Goal: Task Accomplishment & Management: Manage account settings

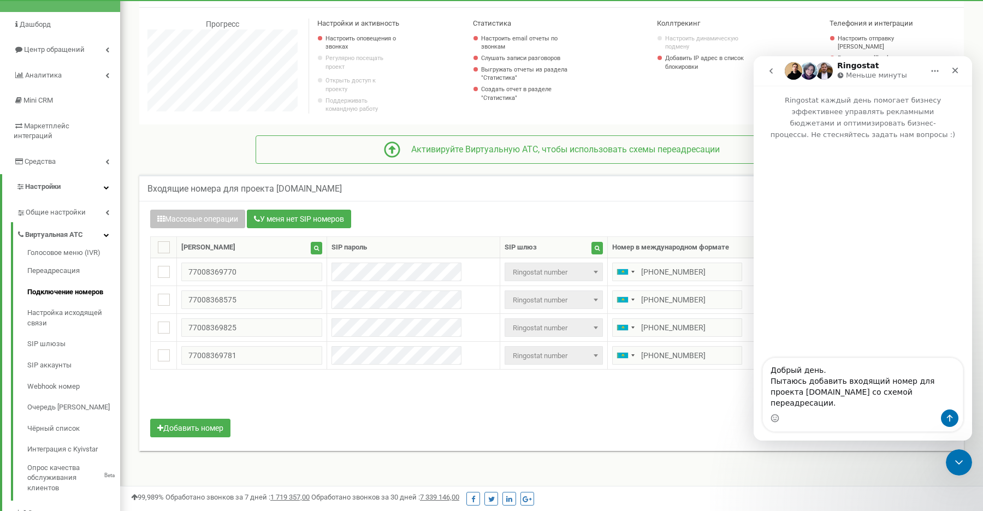
scroll to position [656, 863]
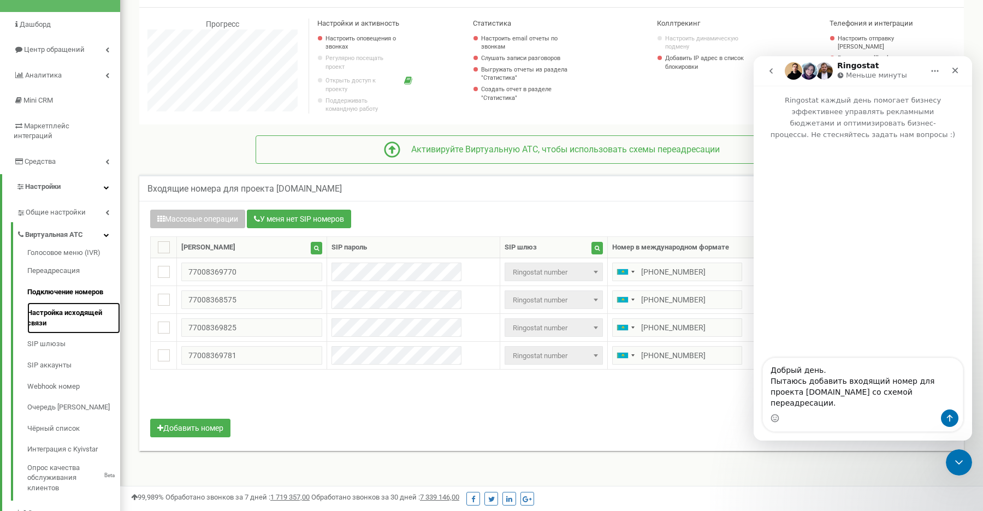
click at [70, 303] on link "Настройка исходящей связи" at bounding box center [73, 318] width 93 height 31
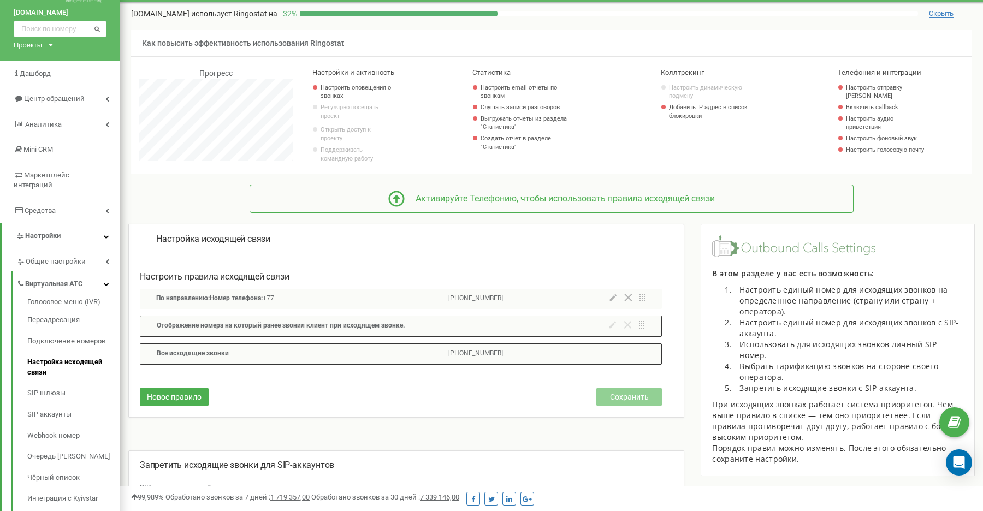
scroll to position [44, 0]
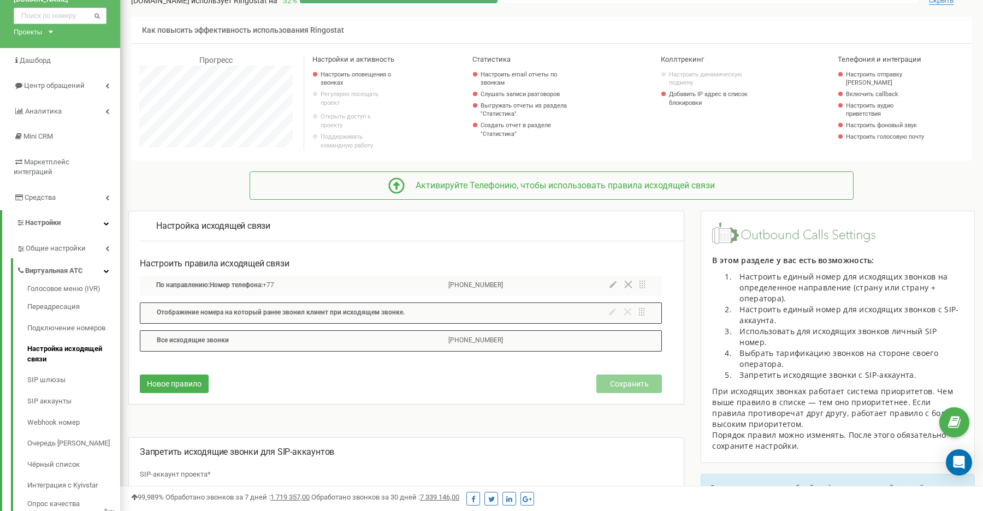
click at [613, 291] on div at bounding box center [628, 286] width 36 height 10
click at [615, 288] on icon at bounding box center [613, 285] width 7 height 8
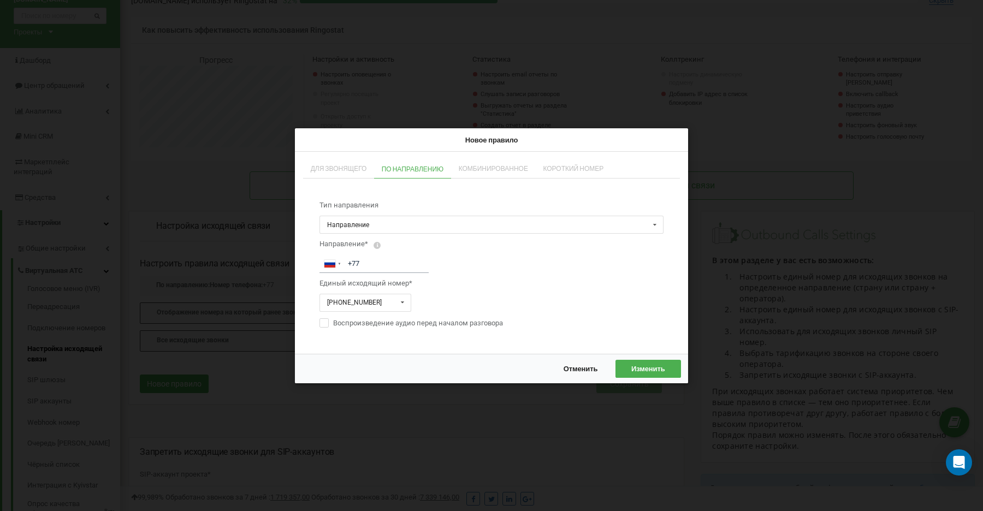
click at [464, 170] on span "Комбинированное" at bounding box center [493, 169] width 69 height 7
click at [326, 175] on link "Для звонящего" at bounding box center [338, 169] width 71 height 19
click at [350, 170] on span "Для звонящего" at bounding box center [339, 169] width 56 height 7
click at [402, 226] on input "text" at bounding box center [492, 224] width 343 height 17
click at [550, 291] on span "Единый исходящий номер*" at bounding box center [492, 283] width 344 height 21
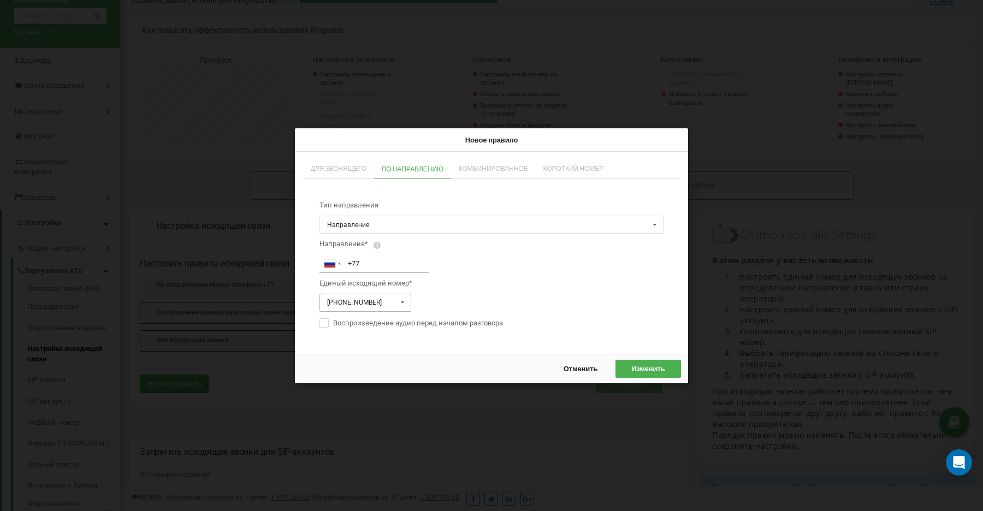
click at [381, 303] on input "text" at bounding box center [366, 302] width 91 height 17
click at [543, 332] on div "Воспроизведение аудио перед началом разговора" at bounding box center [492, 322] width 344 height 23
click at [577, 366] on span "Отменить" at bounding box center [581, 368] width 34 height 9
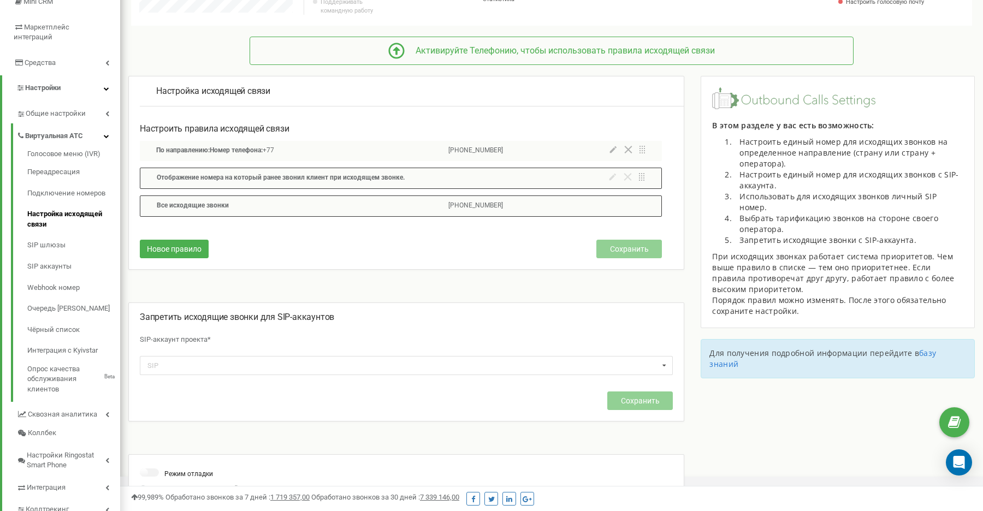
scroll to position [186, 0]
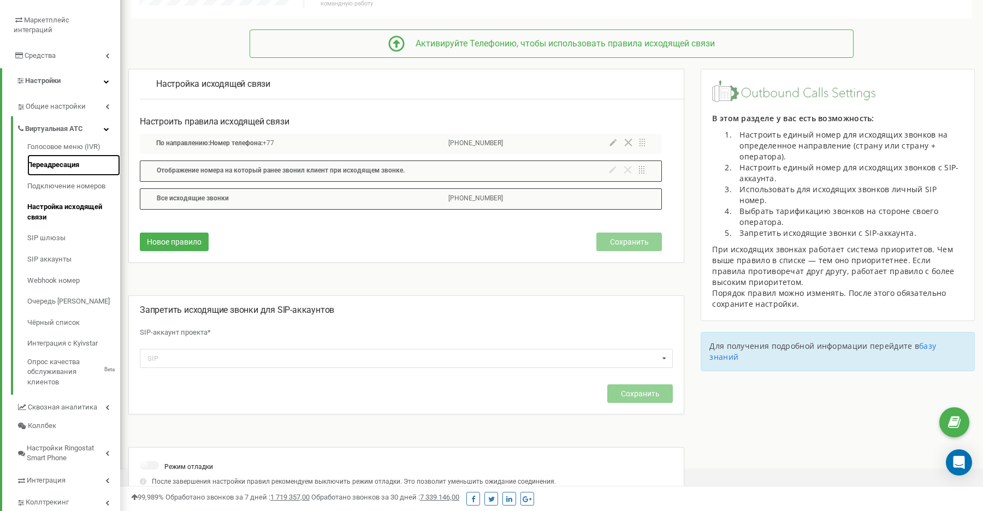
click at [56, 155] on link "Переадресация" at bounding box center [73, 165] width 93 height 21
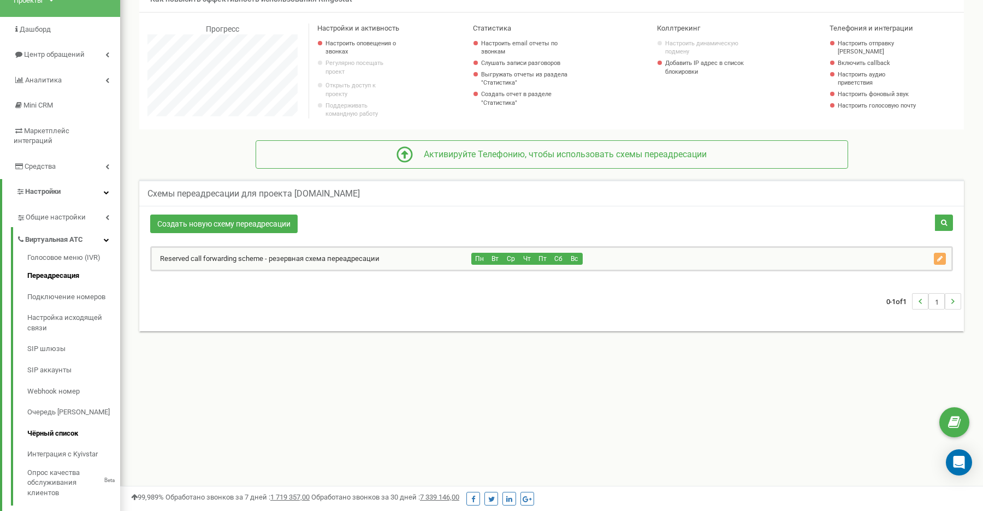
scroll to position [104, 0]
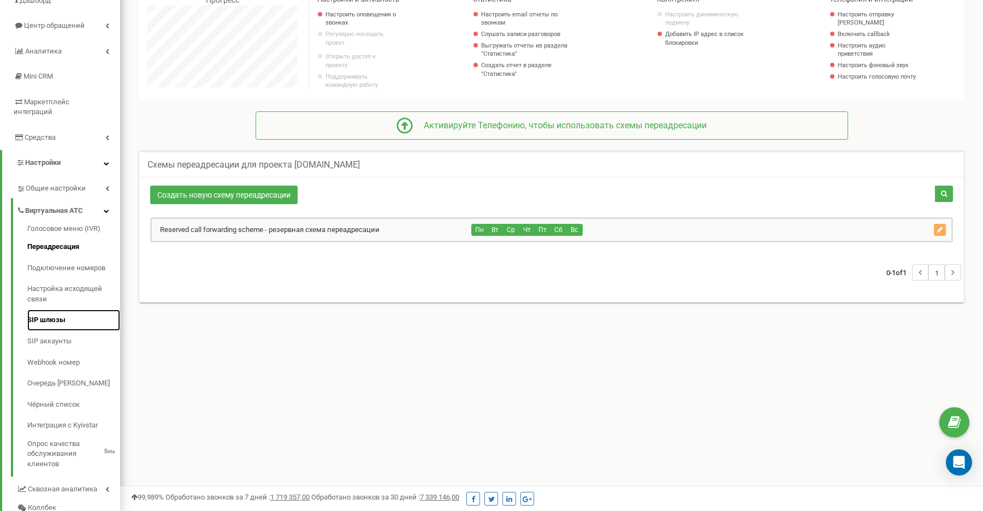
click at [51, 311] on link "SIP шлюзы" at bounding box center [73, 320] width 93 height 21
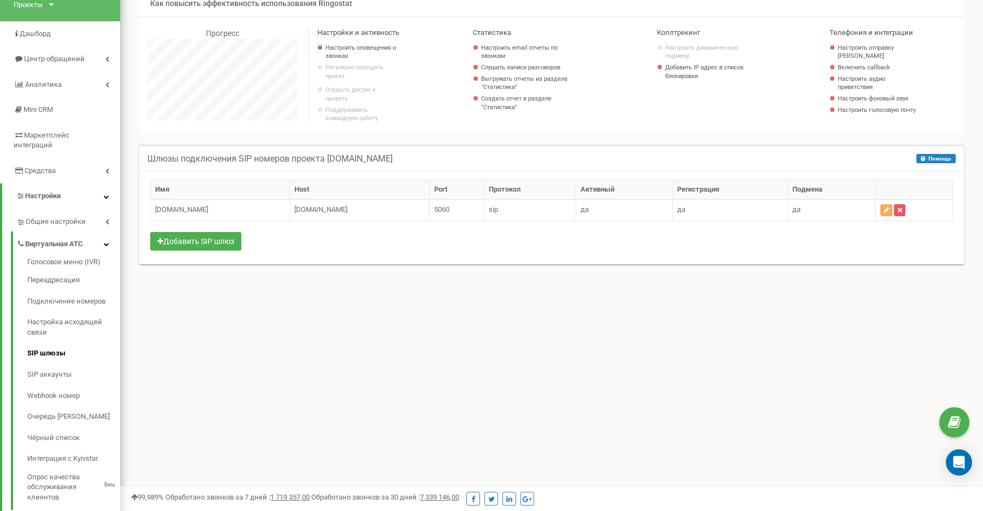
scroll to position [88, 0]
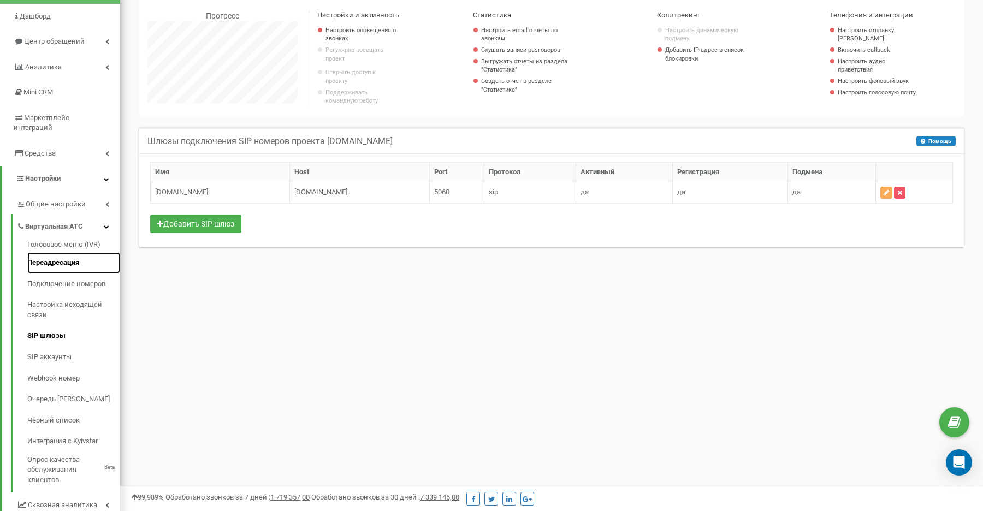
click at [57, 253] on link "Переадресация" at bounding box center [73, 262] width 93 height 21
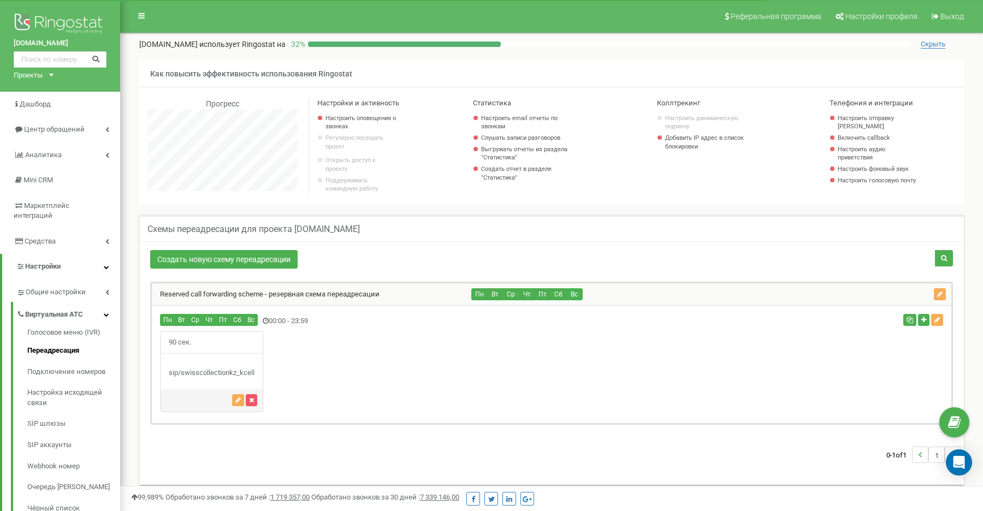
scroll to position [656, 863]
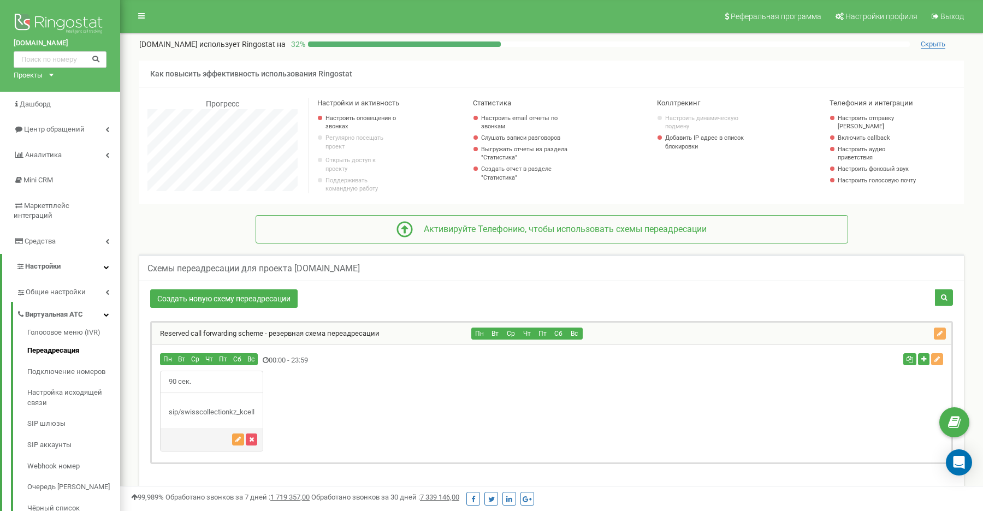
click at [238, 443] on icon "button" at bounding box center [237, 440] width 5 height 7
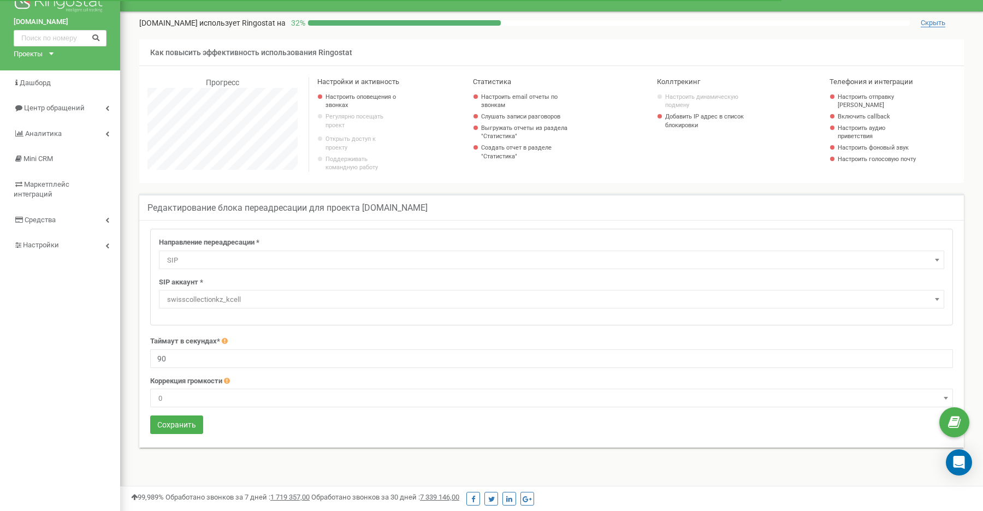
scroll to position [656, 863]
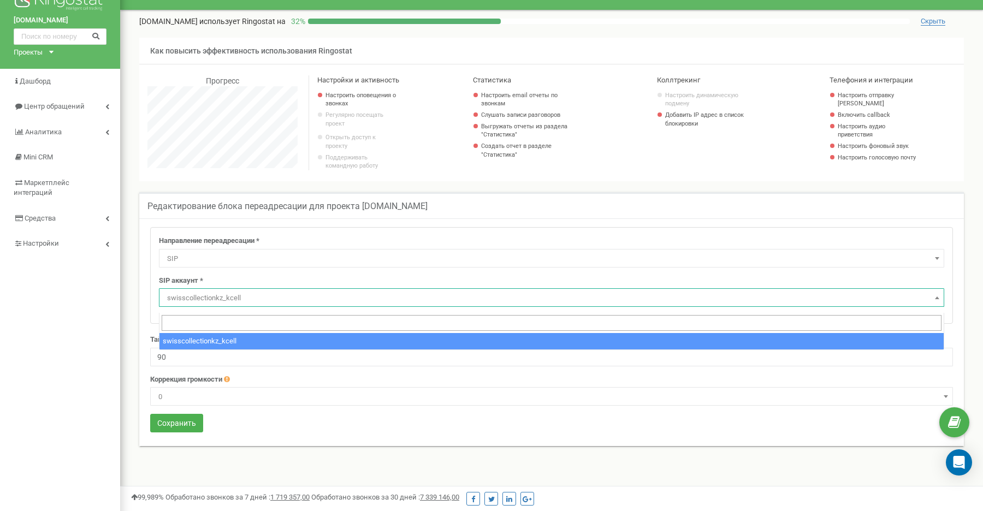
click at [240, 304] on span "swisscollectionkz_kcell" at bounding box center [552, 298] width 778 height 15
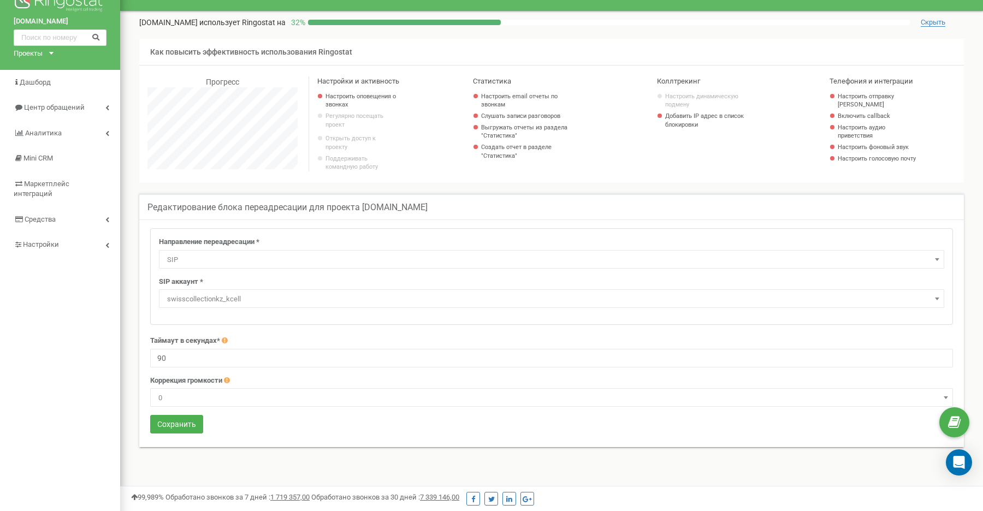
scroll to position [21, 0]
click at [219, 298] on span "swisscollectionkz_kcell" at bounding box center [552, 299] width 778 height 15
click at [232, 268] on span "SIP" at bounding box center [552, 260] width 778 height 15
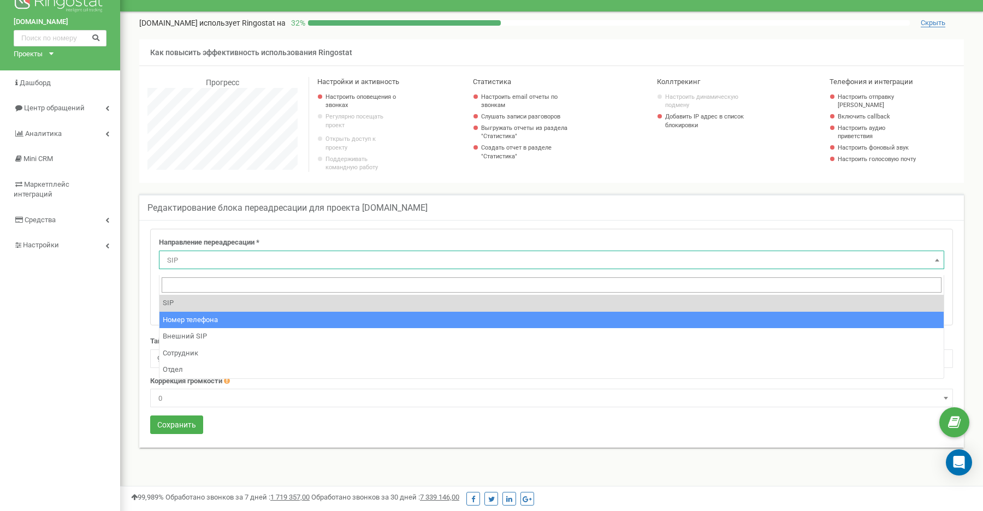
select select "Phone"
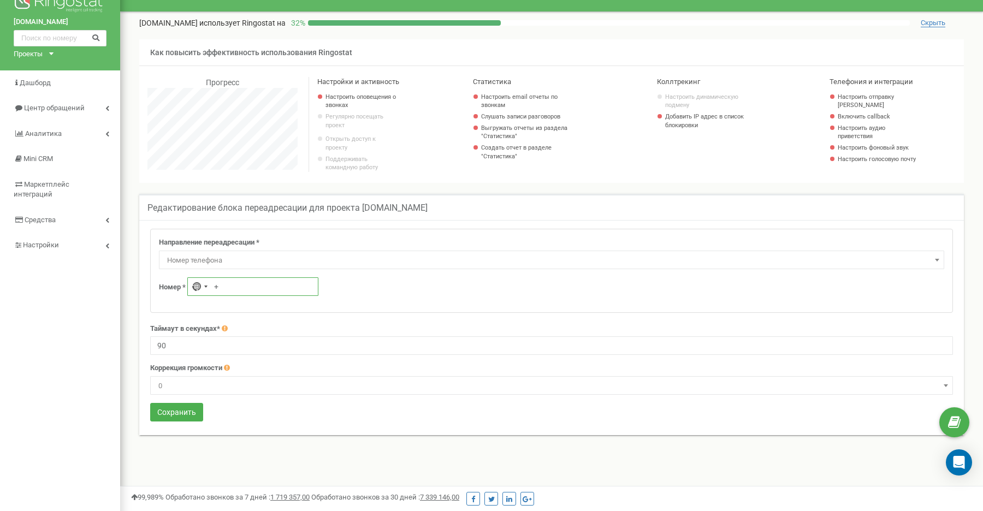
click at [235, 292] on input "+" at bounding box center [252, 287] width 131 height 19
paste input "702 001 0001"
type input "+7 702 001 0001"
click at [181, 421] on button "Сохранить" at bounding box center [176, 412] width 53 height 19
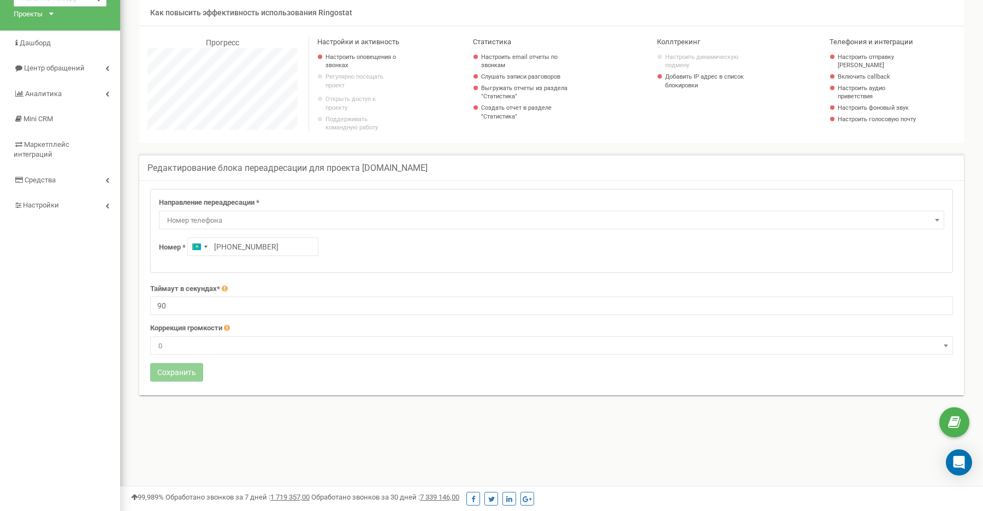
scroll to position [76, 0]
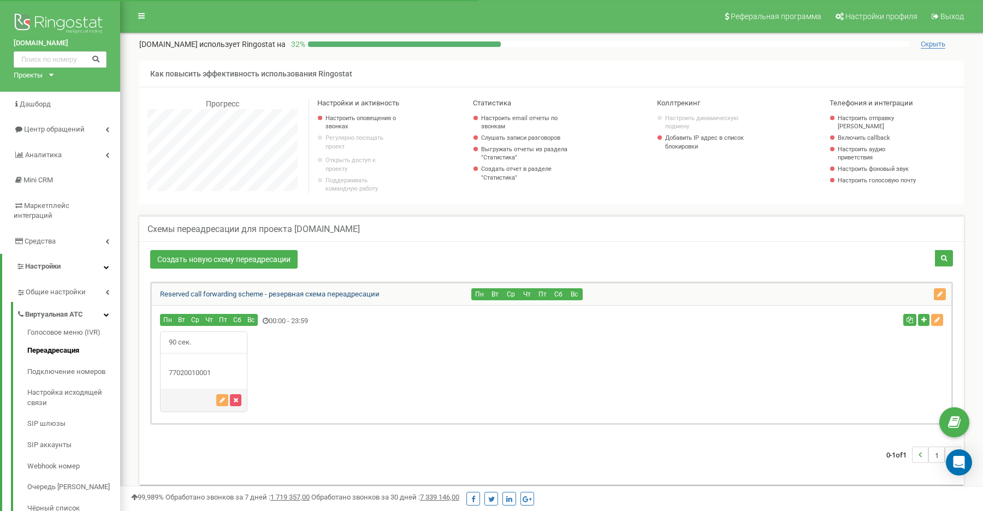
click at [313, 298] on link "Reserved call forwarding scheme - резервная схема переадресации" at bounding box center [266, 294] width 228 height 8
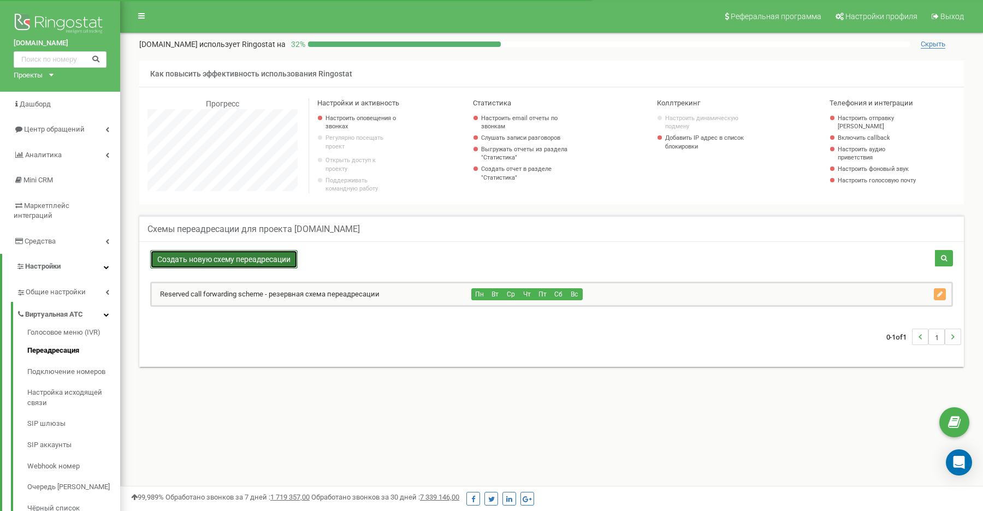
click at [246, 262] on link "Создать новую схему переадресации" at bounding box center [224, 259] width 148 height 19
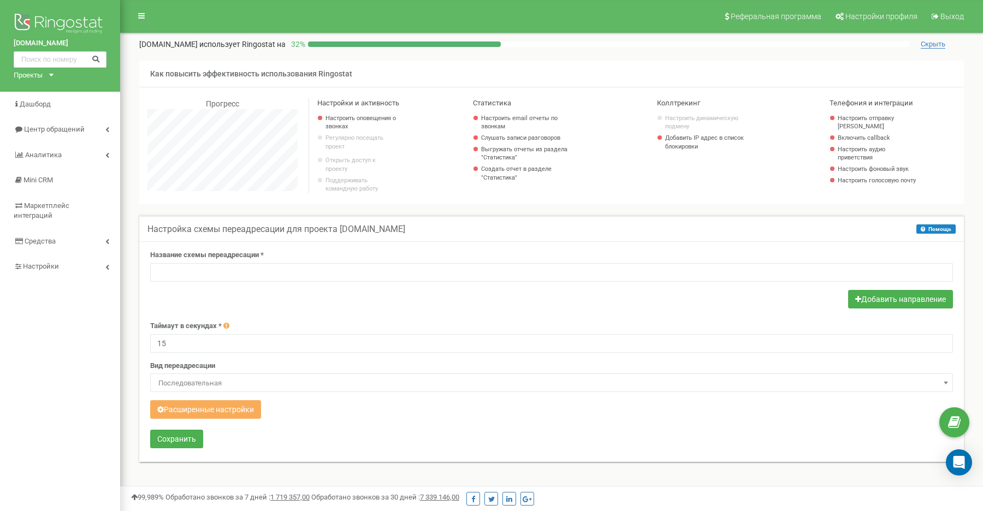
scroll to position [656, 863]
click at [209, 276] on input "text" at bounding box center [551, 272] width 803 height 19
type input "лсудд [PERSON_NAME]"
type input "атс"
type input "kcell"
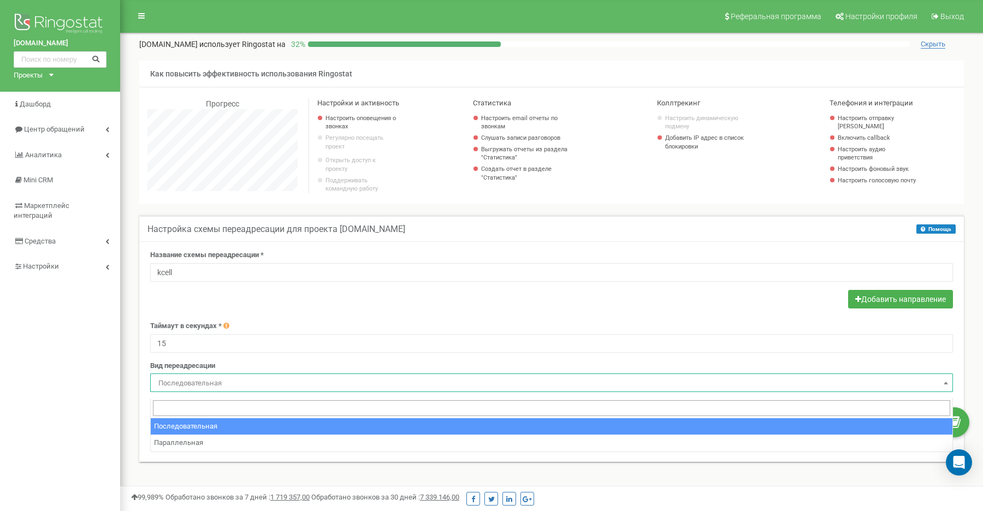
click at [274, 391] on span "Последовательная" at bounding box center [551, 383] width 795 height 15
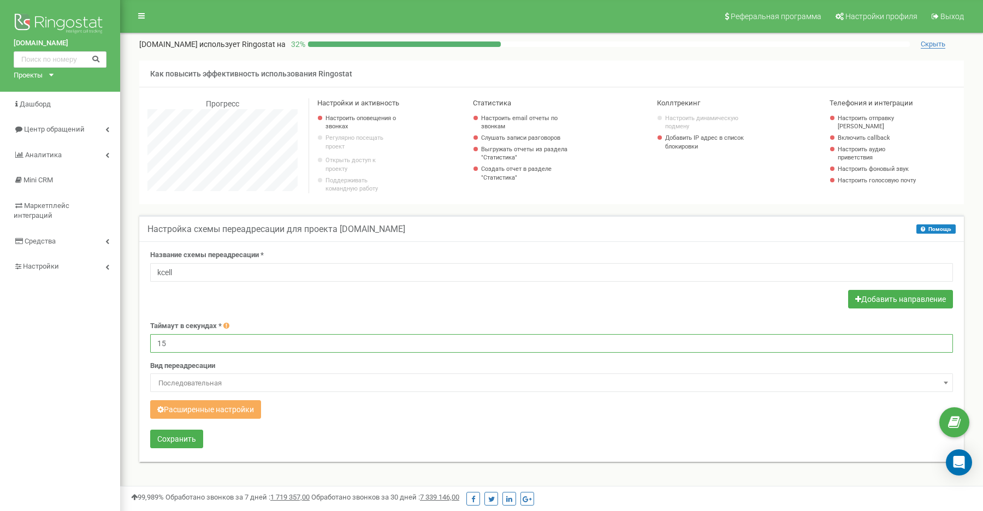
click at [351, 345] on input "15" at bounding box center [551, 343] width 803 height 19
click at [237, 413] on button "Расширенные настройки" at bounding box center [205, 409] width 111 height 19
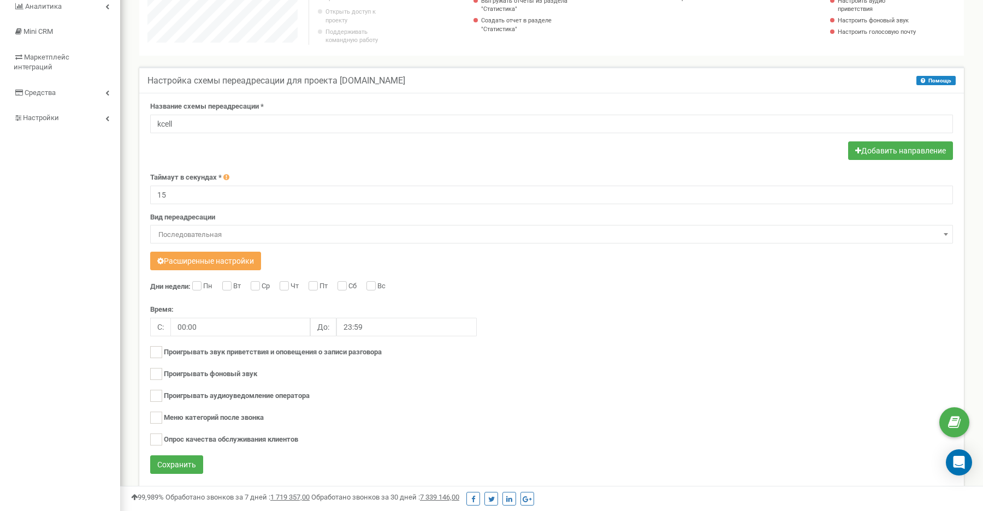
scroll to position [182, 0]
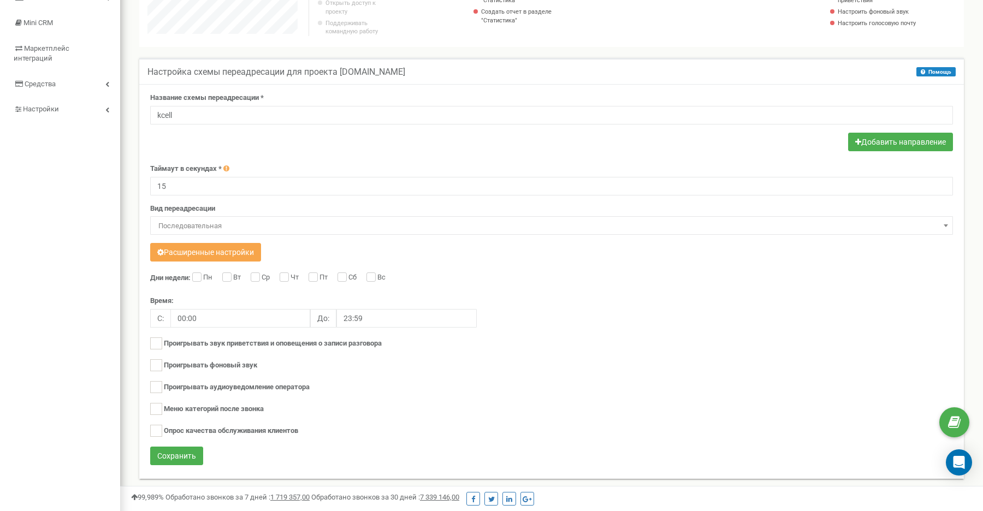
click at [221, 262] on button "Расширенные настройки" at bounding box center [205, 252] width 111 height 19
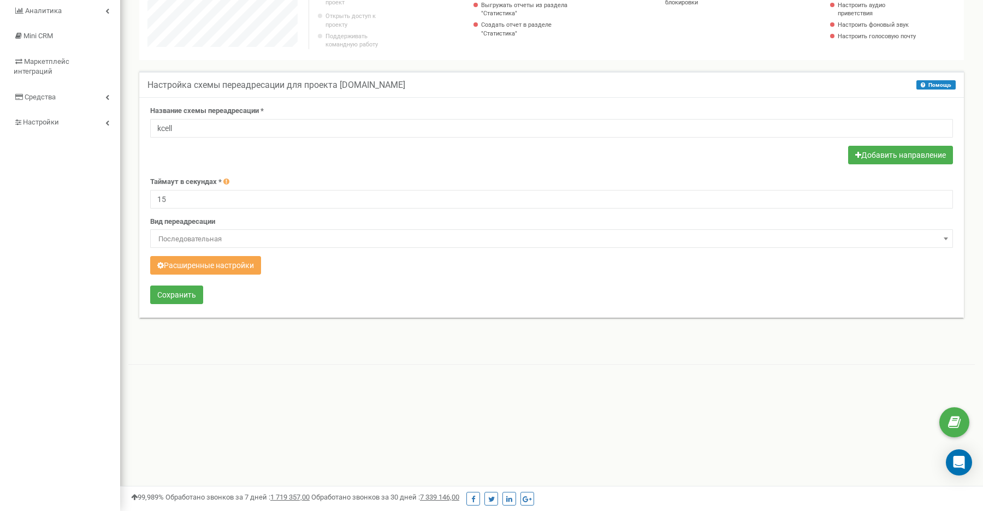
scroll to position [545682, 545474]
click at [917, 162] on button "Добавить направление" at bounding box center [900, 155] width 105 height 19
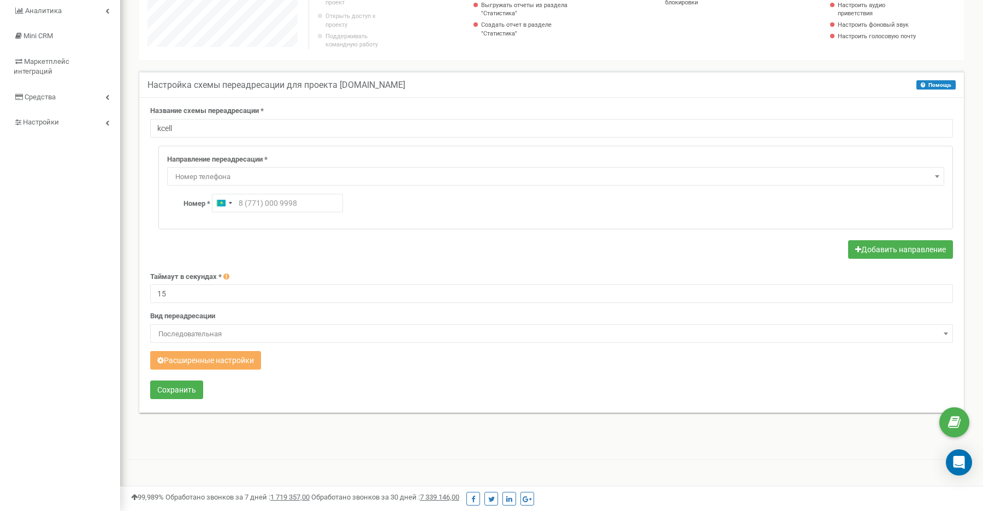
click at [228, 185] on span "Номер телефона" at bounding box center [556, 176] width 770 height 15
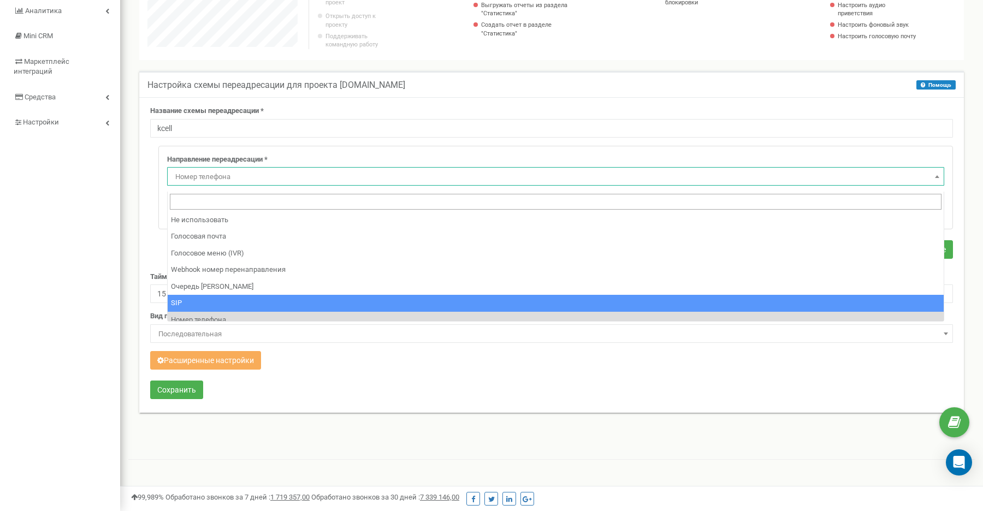
select select "SIP"
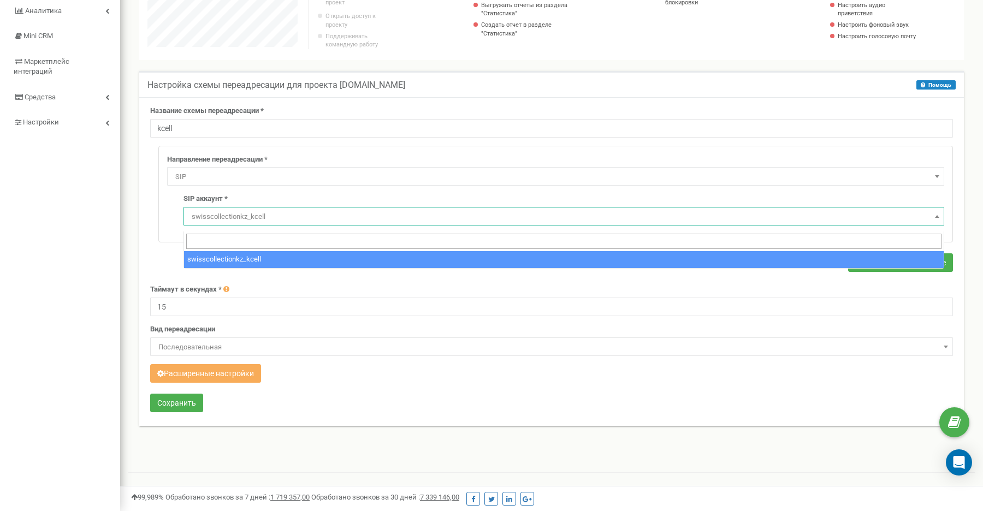
click at [232, 225] on span "swisscollectionkz_kcell" at bounding box center [563, 216] width 753 height 15
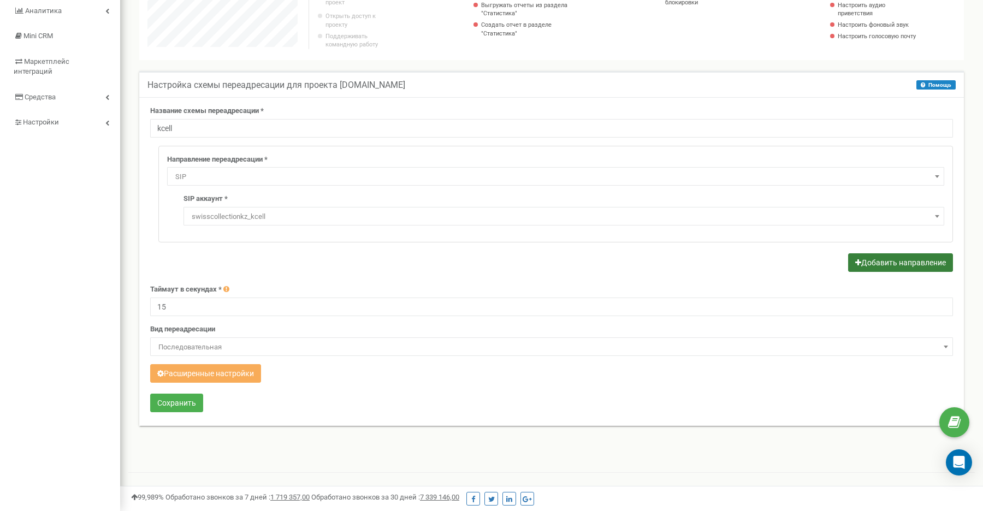
click at [903, 272] on button "Добавить направление" at bounding box center [900, 263] width 105 height 19
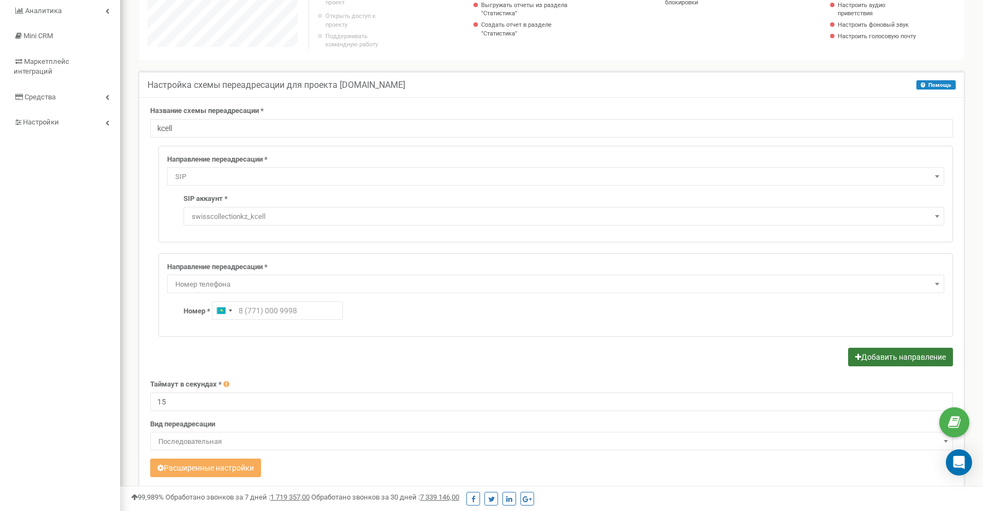
scroll to position [217, 0]
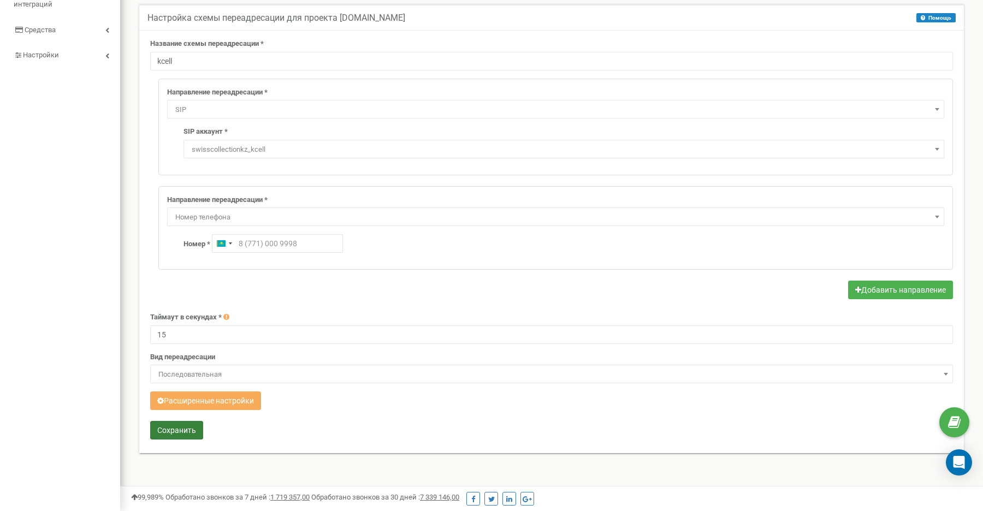
click at [176, 427] on button "Сохранить" at bounding box center [176, 430] width 53 height 19
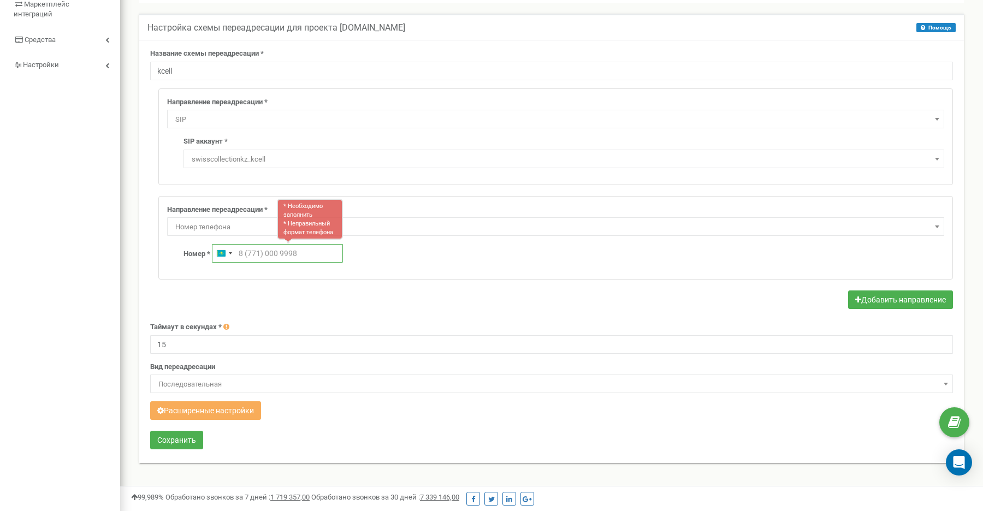
scroll to position [201, 0]
click at [503, 203] on div "Направление переадресации * Не использовать Голосовая почта Голосовое меню (IVR…" at bounding box center [556, 239] width 794 height 83
click at [911, 258] on div "Номер * Kazakhstan +7 * Необходимо заполнить * Неправильный формат телефона" at bounding box center [564, 254] width 761 height 19
click at [516, 310] on div at bounding box center [551, 302] width 803 height 21
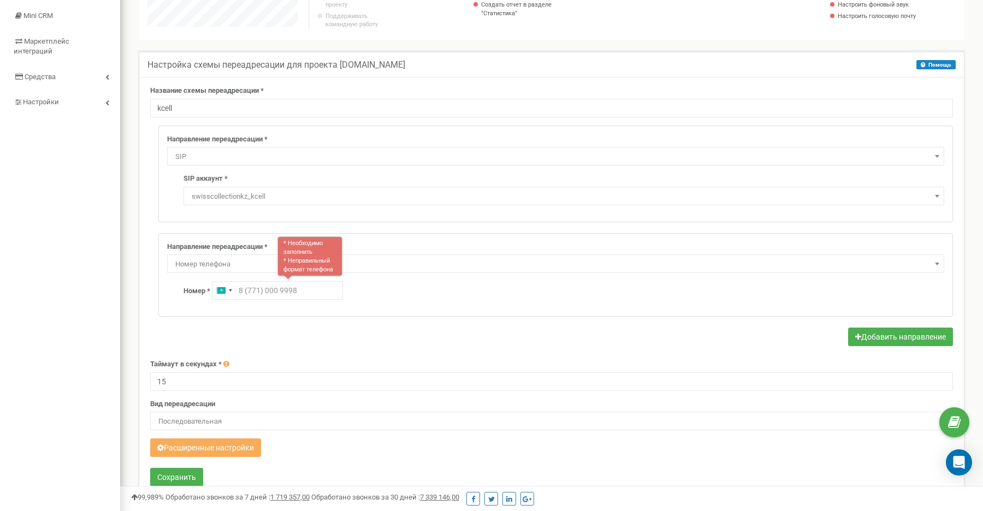
scroll to position [164, 0]
drag, startPoint x: 144, startPoint y: 249, endPoint x: 184, endPoint y: 261, distance: 42.2
click at [144, 249] on div "Название схемы переадресации * kcell Направление переадресации * Не использоват…" at bounding box center [551, 289] width 825 height 423
click at [187, 262] on span "Номер телефона" at bounding box center [555, 264] width 777 height 19
click at [162, 255] on div "Направление переадресации * Не использовать Голосовая почта Голосовое меню (IVR…" at bounding box center [556, 275] width 794 height 83
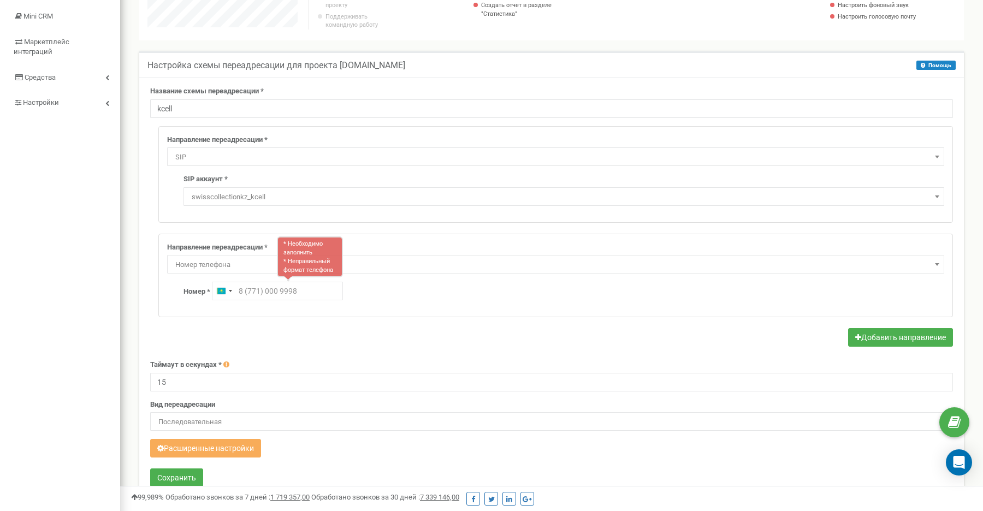
drag, startPoint x: 187, startPoint y: 246, endPoint x: 198, endPoint y: 244, distance: 11.3
click at [198, 244] on div "Направление переадресации * Не использовать Голосовая почта Голосовое меню (IVR…" at bounding box center [556, 275] width 794 height 83
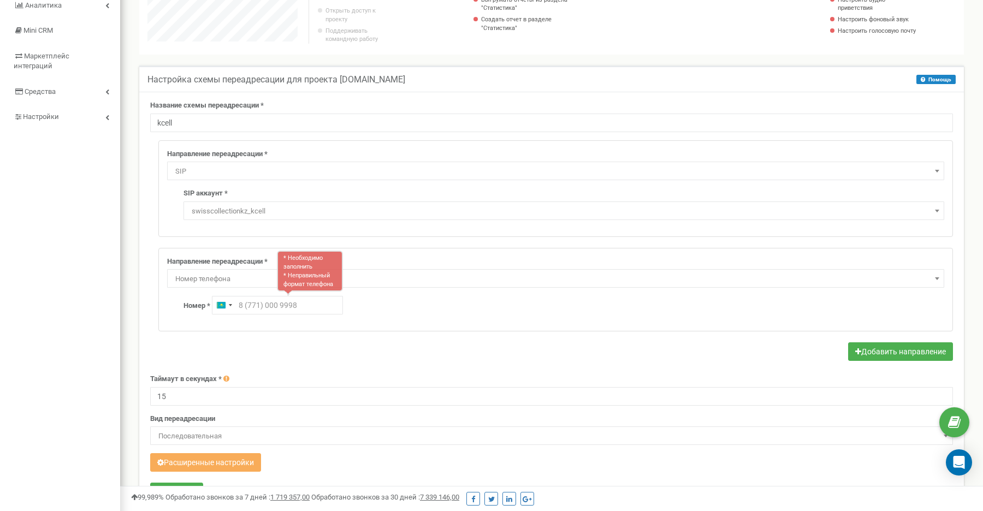
scroll to position [134, 0]
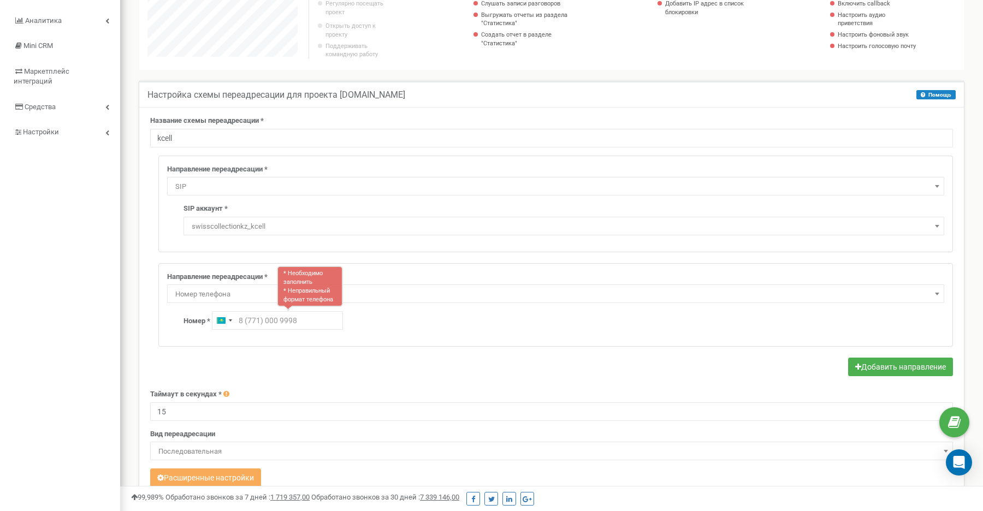
drag, startPoint x: 262, startPoint y: 285, endPoint x: 442, endPoint y: 284, distance: 179.7
click at [262, 282] on label "Направление переадресации *" at bounding box center [217, 277] width 101 height 10
click at [842, 298] on span "Номер телефона" at bounding box center [556, 294] width 770 height 15
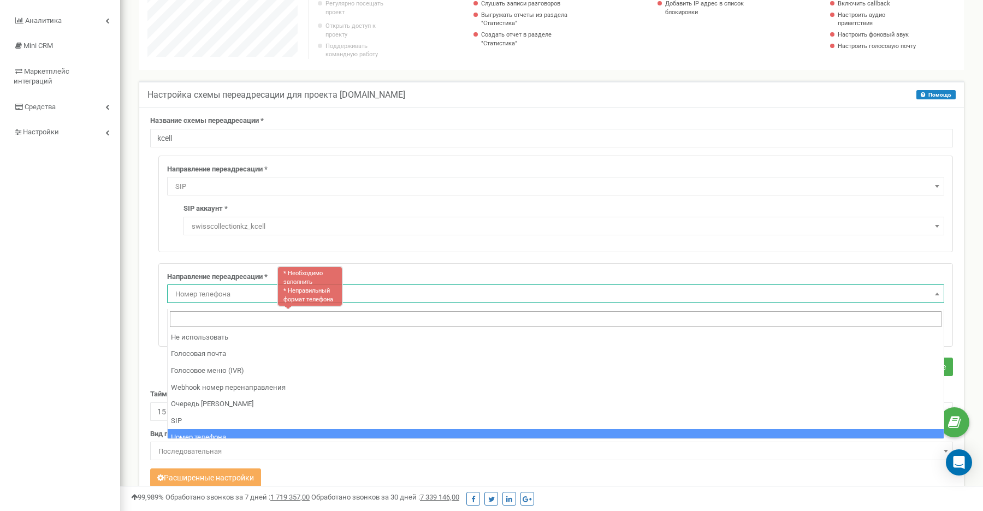
scroll to position [74, 0]
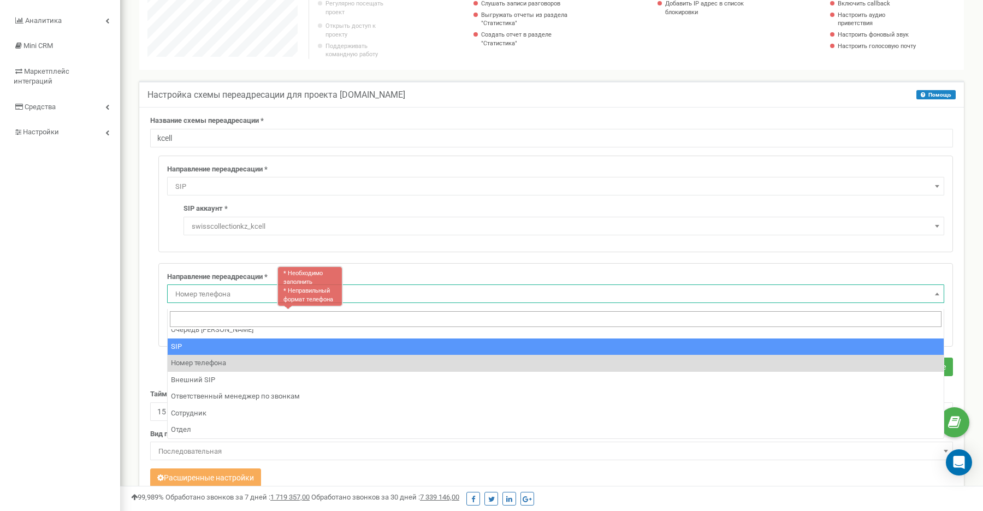
select select "SIP"
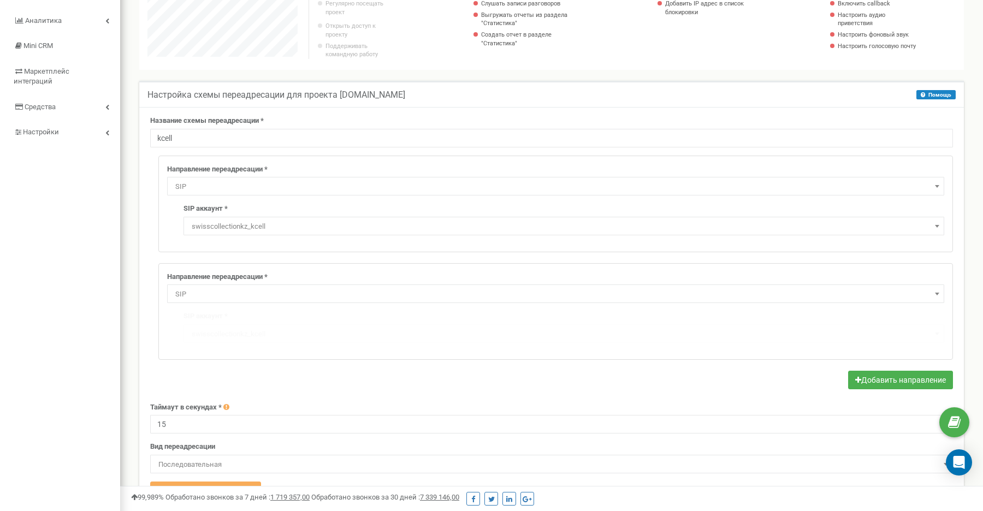
scroll to position [730, 863]
click at [238, 341] on span "swisscollectionkz_kcell" at bounding box center [563, 334] width 753 height 15
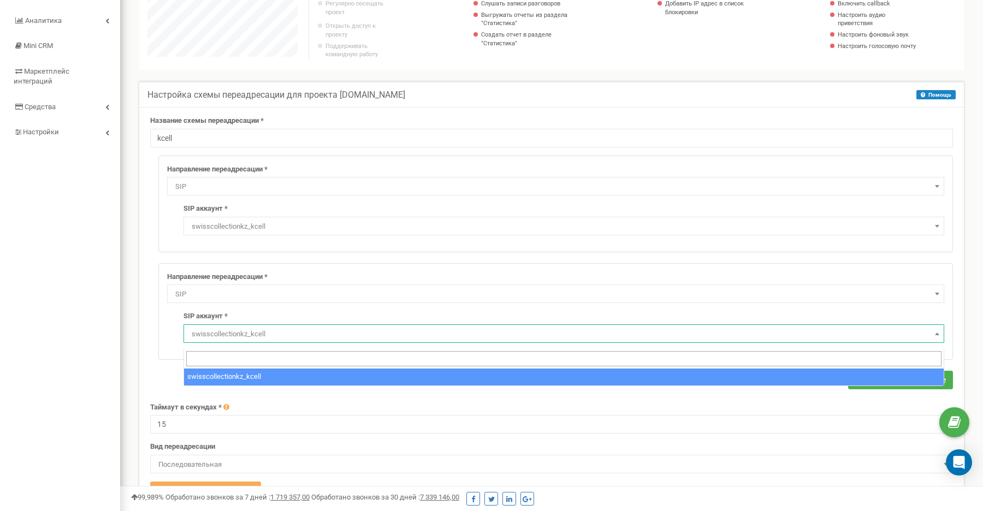
drag, startPoint x: 274, startPoint y: 379, endPoint x: 283, endPoint y: 378, distance: 9.4
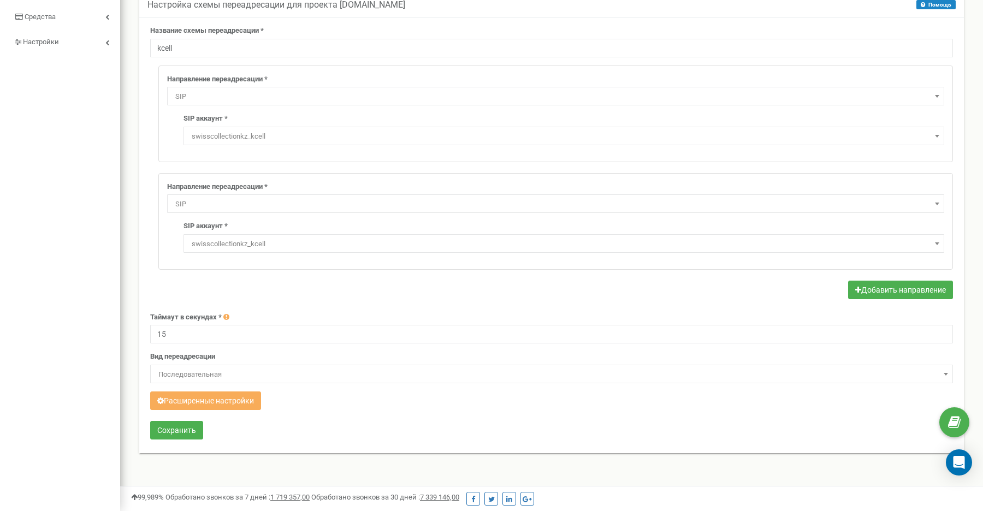
scroll to position [230, 0]
click at [190, 428] on button "Сохранить" at bounding box center [176, 430] width 53 height 19
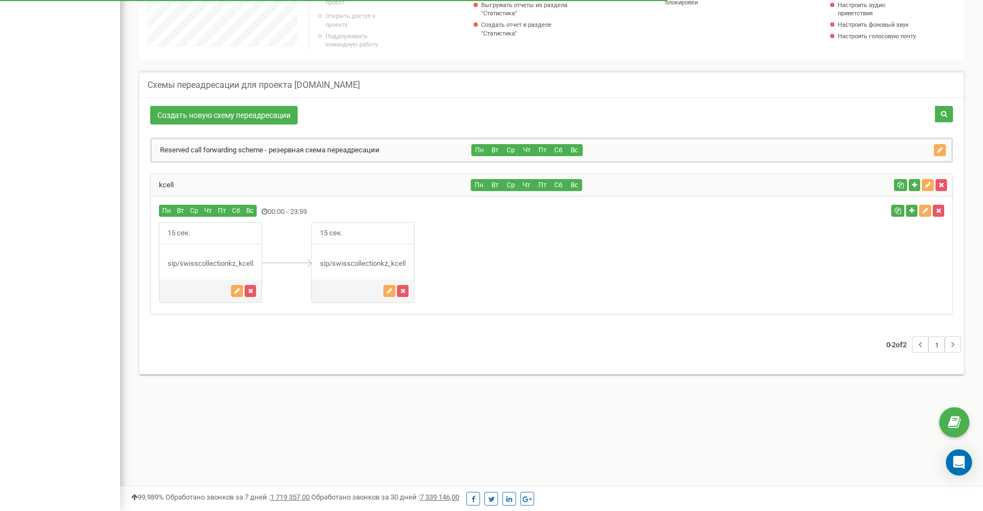
scroll to position [656, 863]
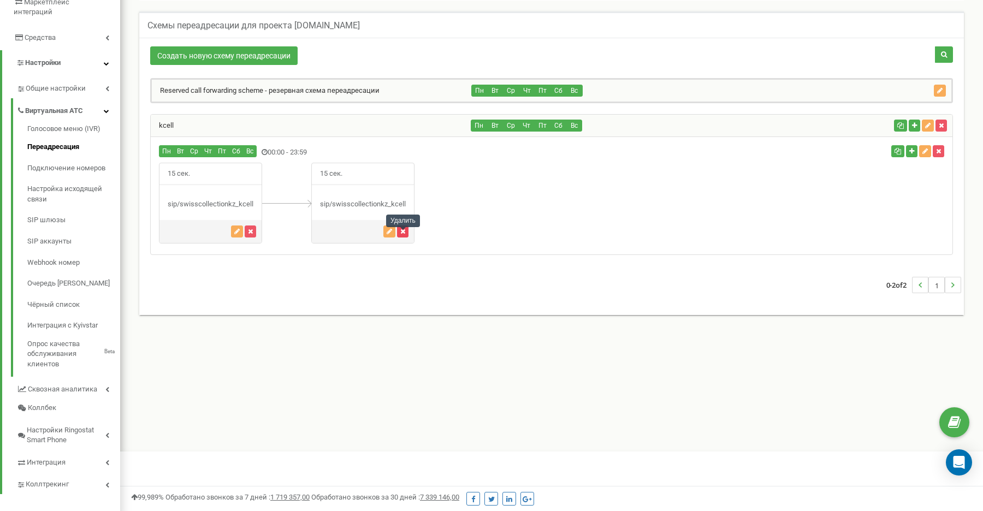
click at [404, 235] on icon "button" at bounding box center [402, 231] width 5 height 7
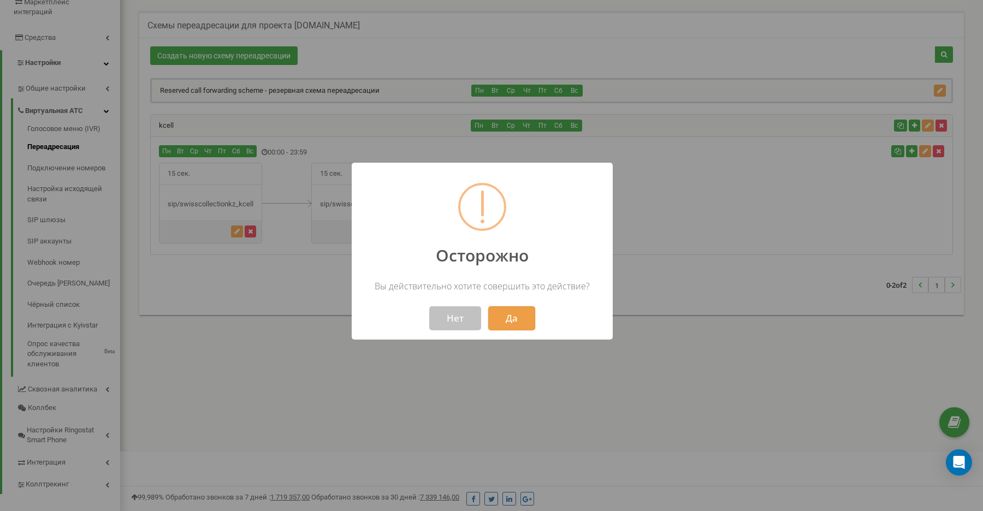
click at [527, 310] on button "Да" at bounding box center [511, 318] width 47 height 24
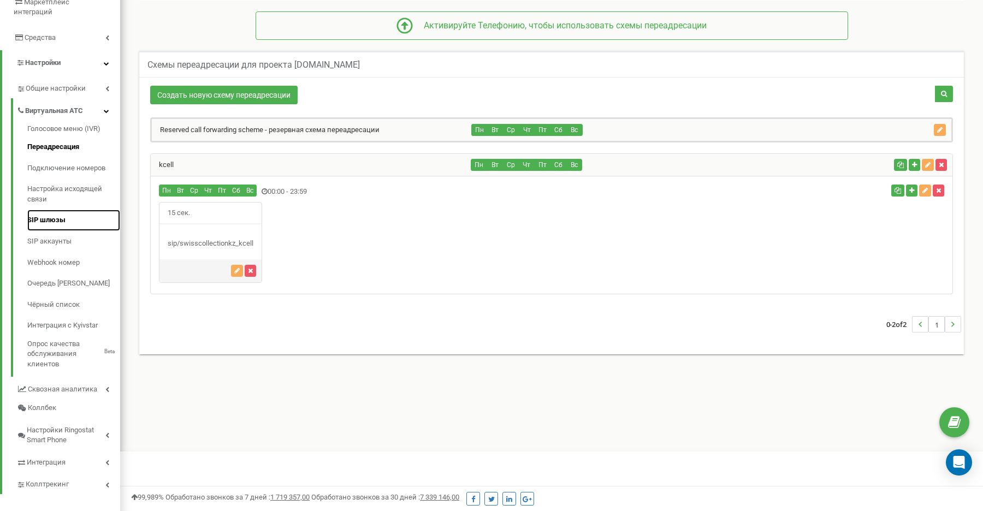
click at [51, 213] on link "SIP шлюзы" at bounding box center [73, 220] width 93 height 21
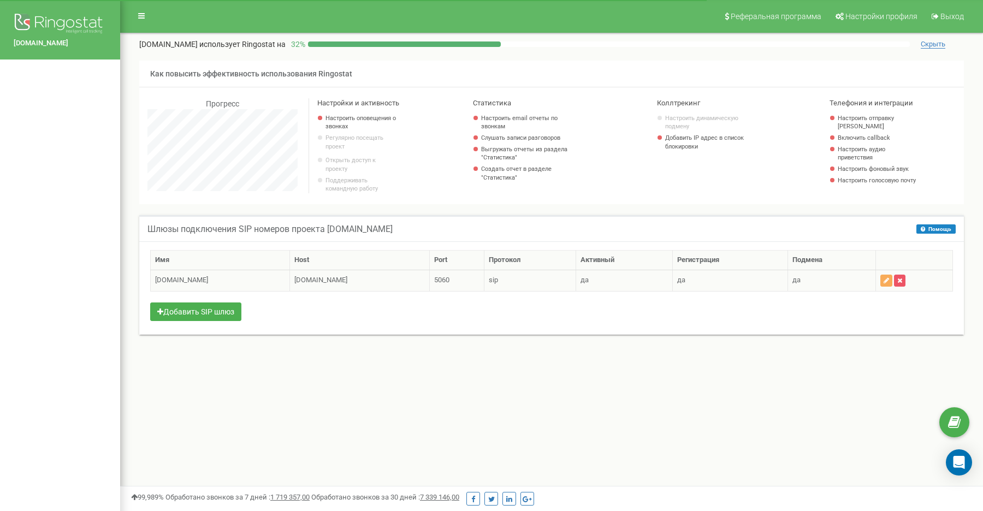
scroll to position [656, 863]
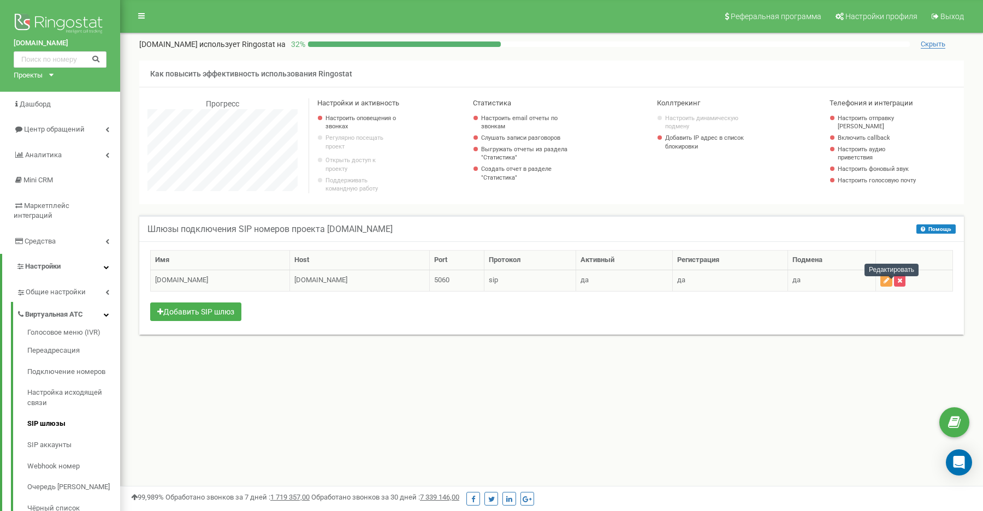
click at [887, 287] on button "button" at bounding box center [887, 281] width 12 height 12
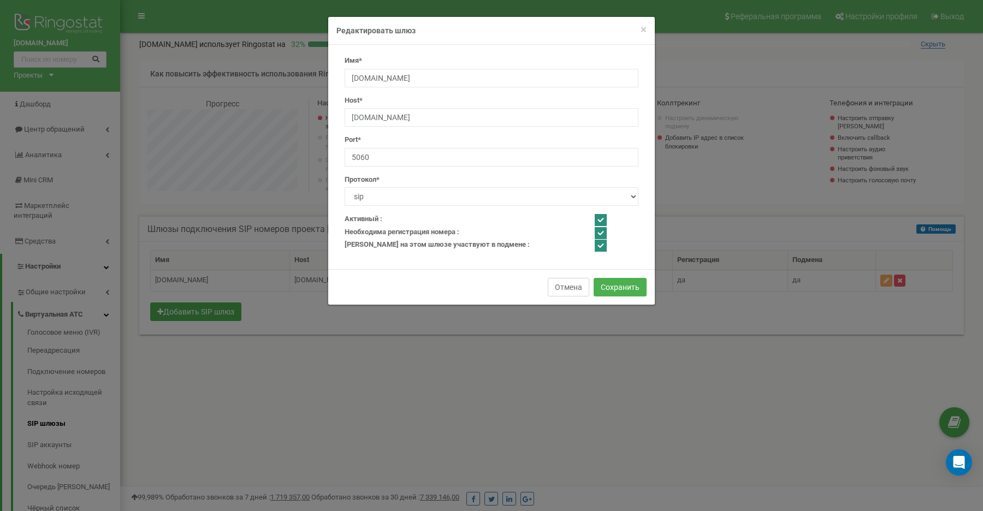
click at [556, 285] on button "Отмена" at bounding box center [569, 287] width 42 height 19
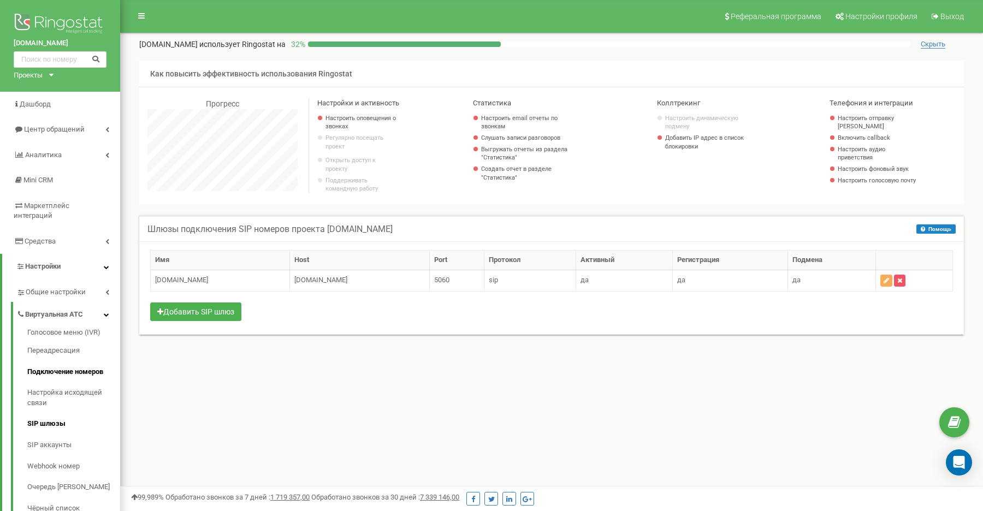
scroll to position [33, 0]
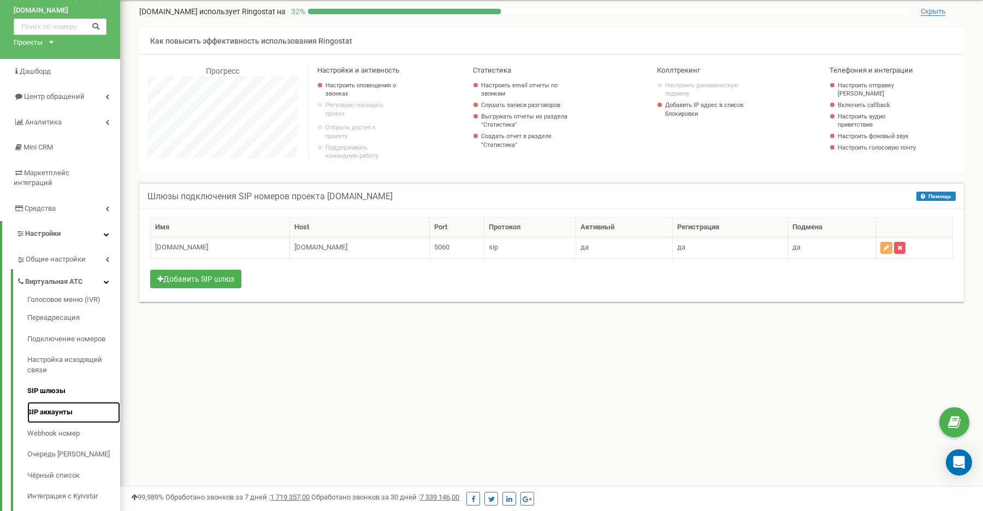
click at [54, 402] on link "SIP аккаунты" at bounding box center [73, 412] width 93 height 21
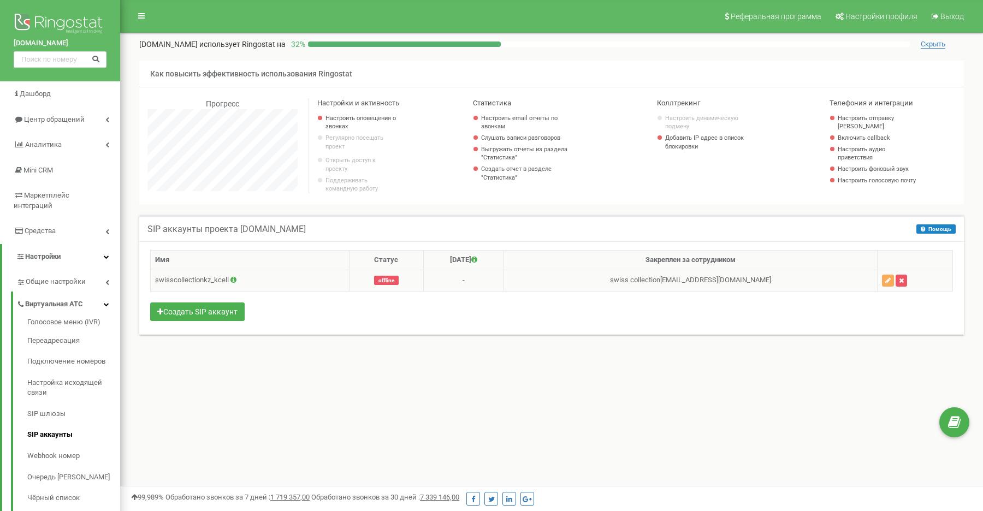
scroll to position [656, 863]
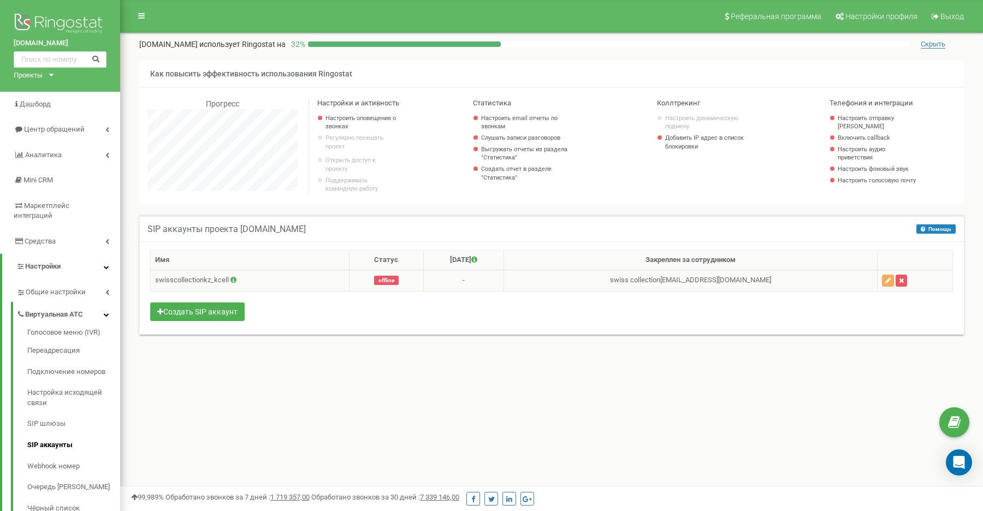
click at [233, 284] on icon at bounding box center [234, 279] width 6 height 7
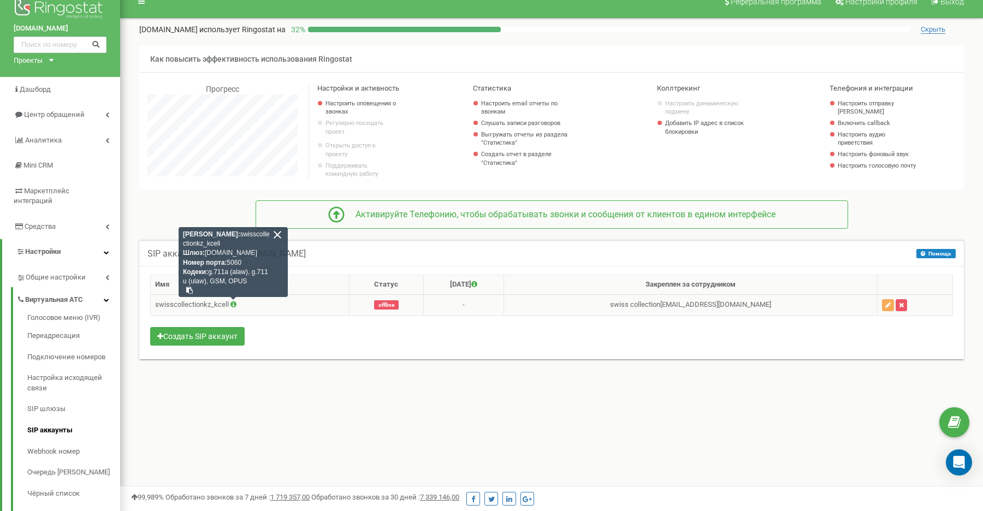
scroll to position [14, 0]
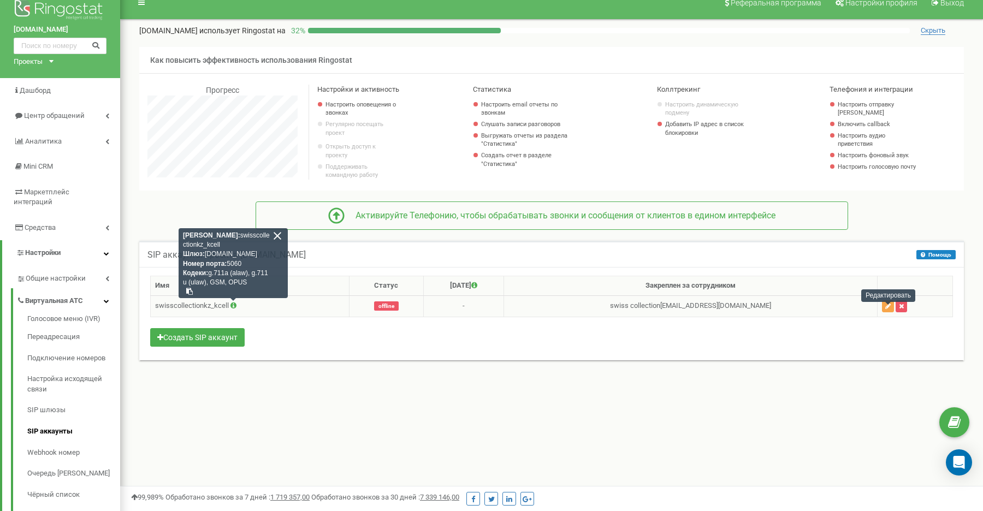
click at [886, 310] on icon "button" at bounding box center [888, 306] width 5 height 7
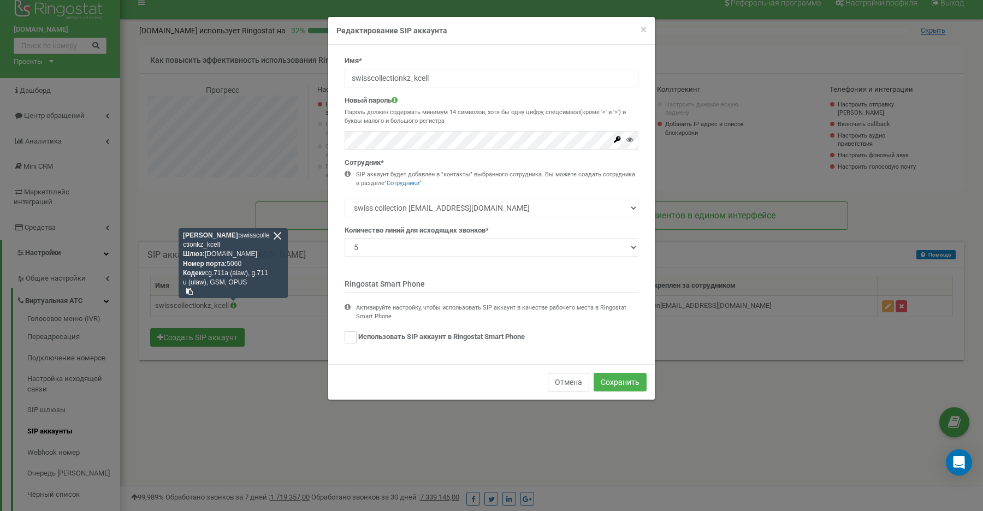
click at [564, 377] on button "Отмена" at bounding box center [569, 382] width 42 height 19
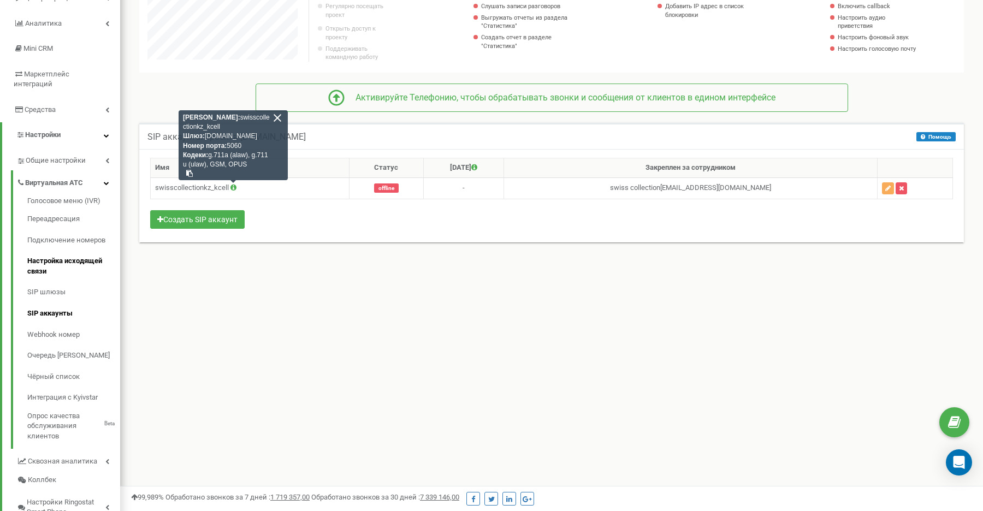
scroll to position [142, 0]
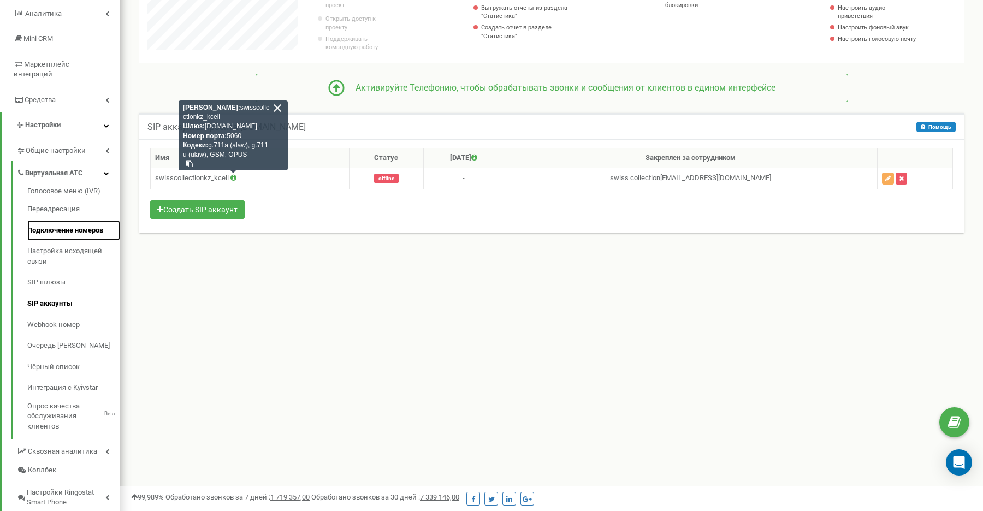
click at [64, 220] on link "Подключение номеров" at bounding box center [73, 230] width 93 height 21
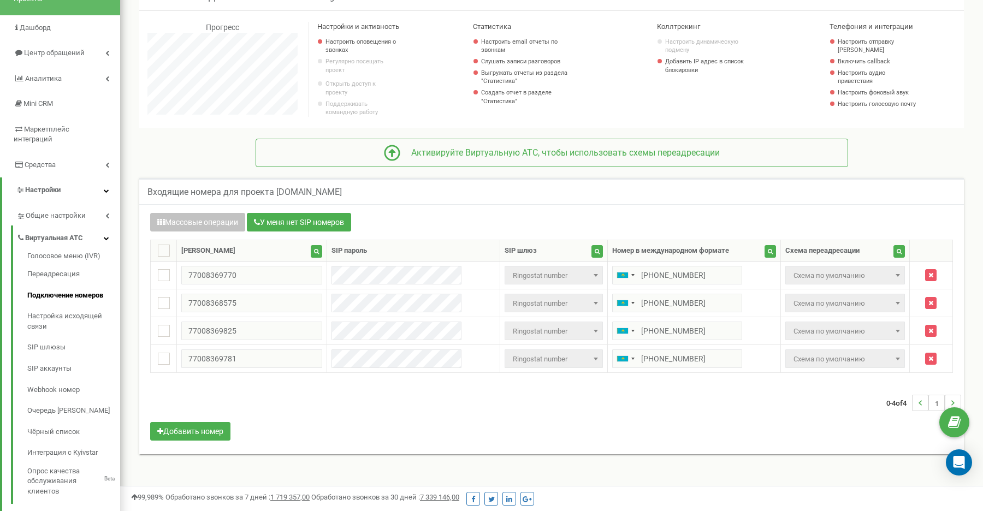
scroll to position [98, 0]
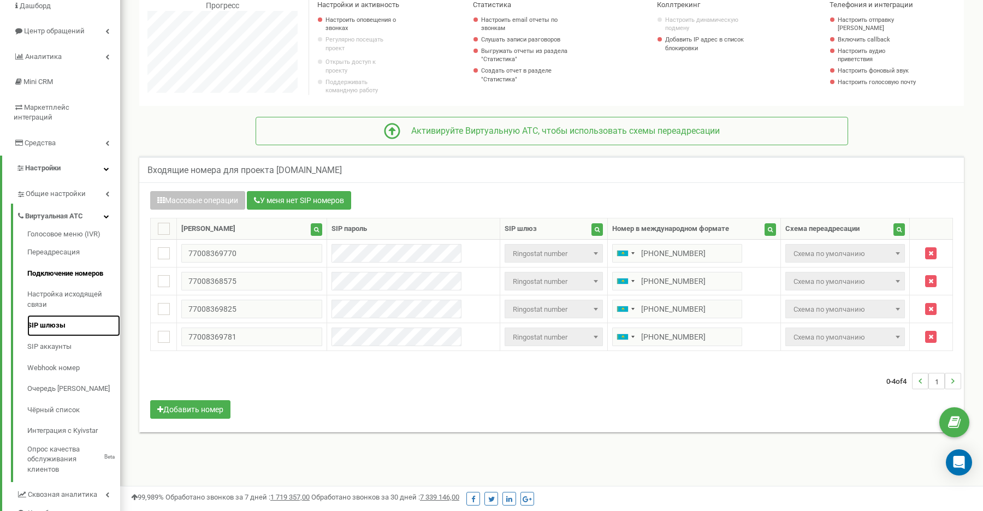
click at [42, 316] on link "SIP шлюзы" at bounding box center [73, 325] width 93 height 21
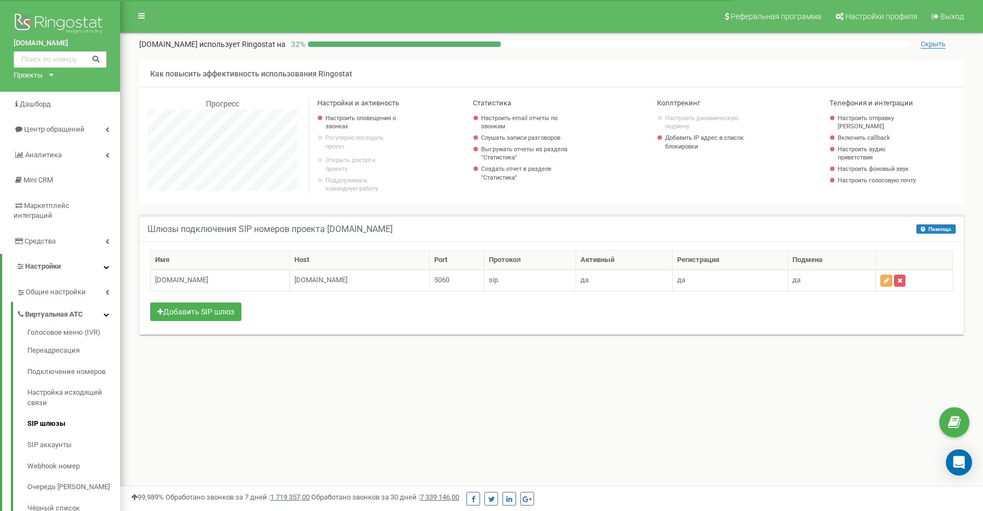
scroll to position [656, 863]
click at [889, 284] on icon "button" at bounding box center [886, 281] width 5 height 7
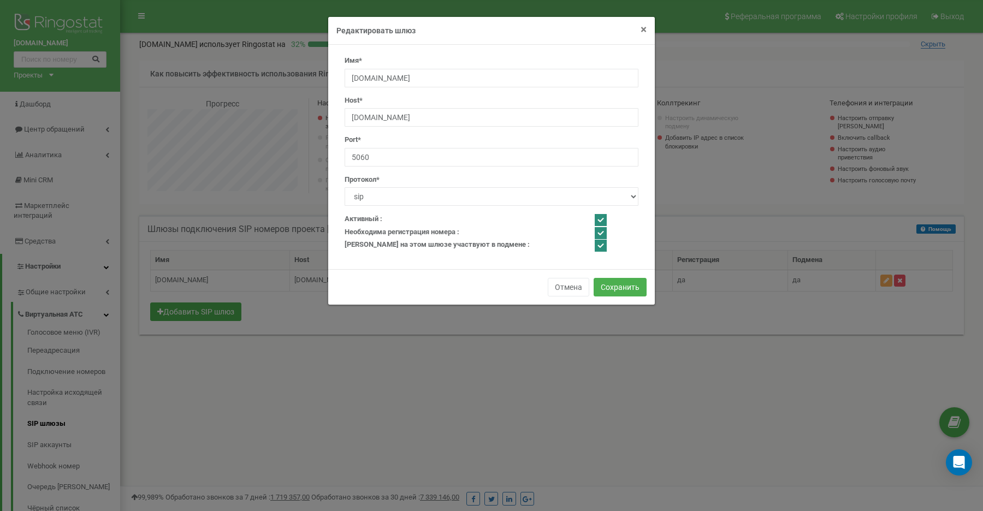
click at [642, 31] on span "×" at bounding box center [644, 29] width 6 height 13
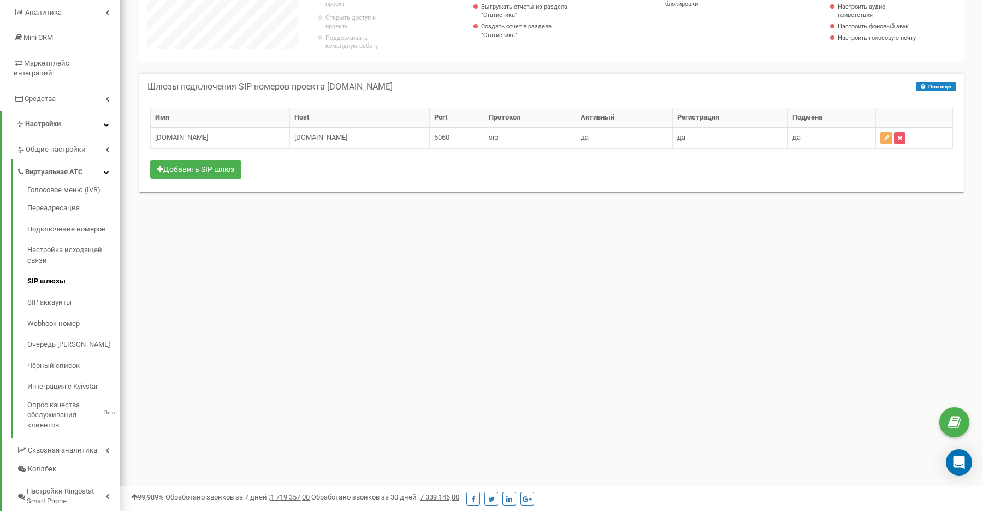
scroll to position [180, 0]
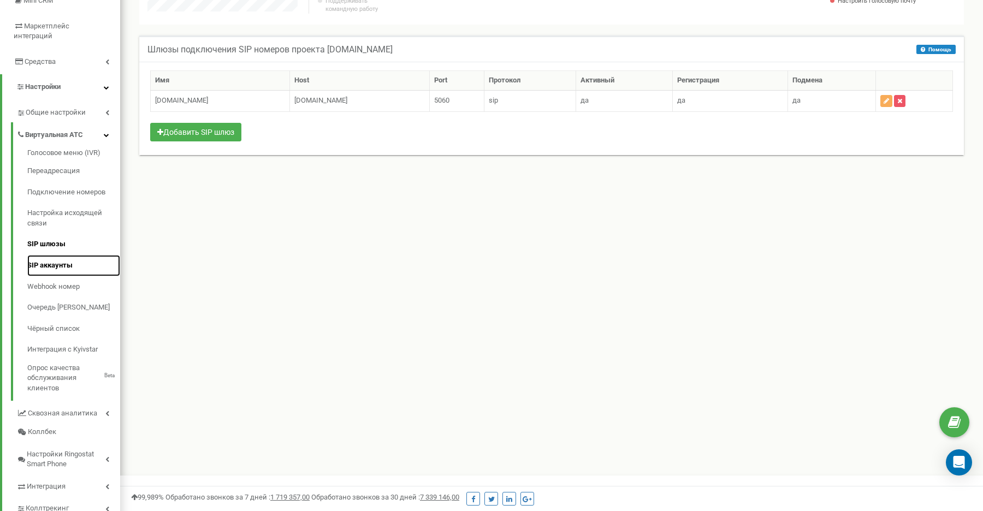
click at [59, 256] on link "SIP аккаунты" at bounding box center [73, 265] width 93 height 21
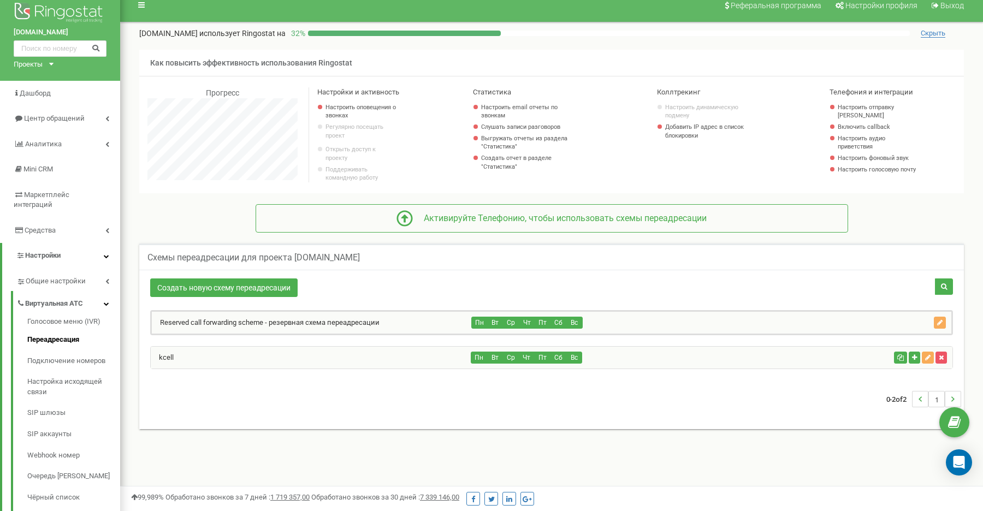
scroll to position [15, 0]
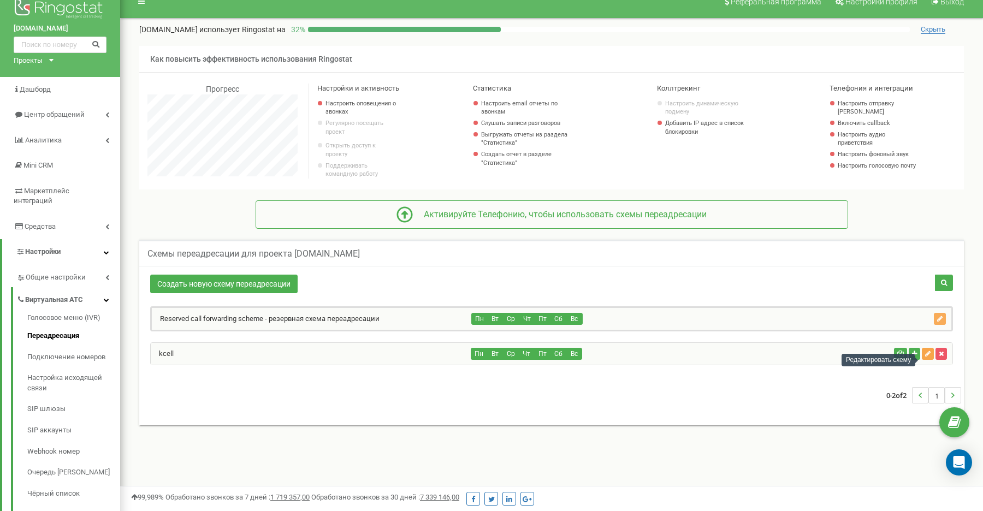
click at [926, 357] on icon "button" at bounding box center [927, 354] width 5 height 7
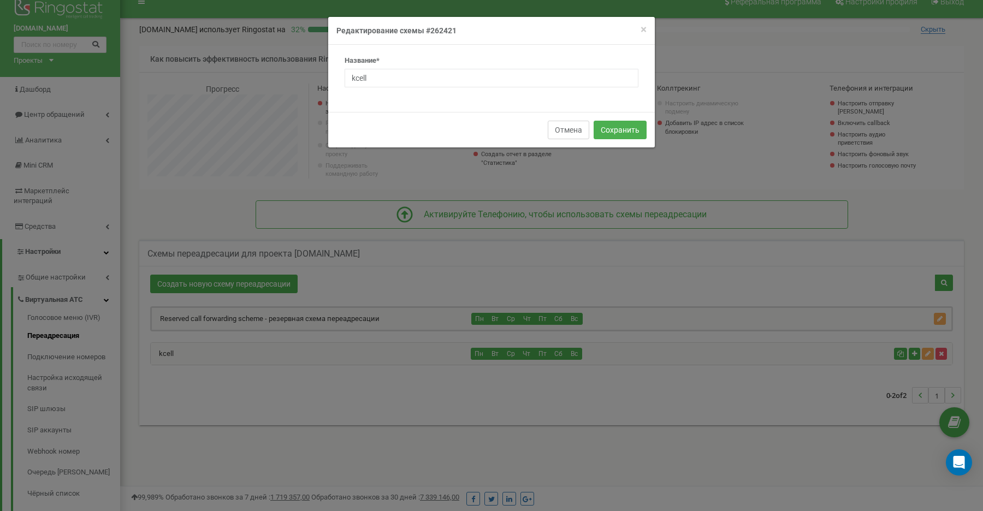
click at [561, 132] on button "Отмена" at bounding box center [569, 130] width 42 height 19
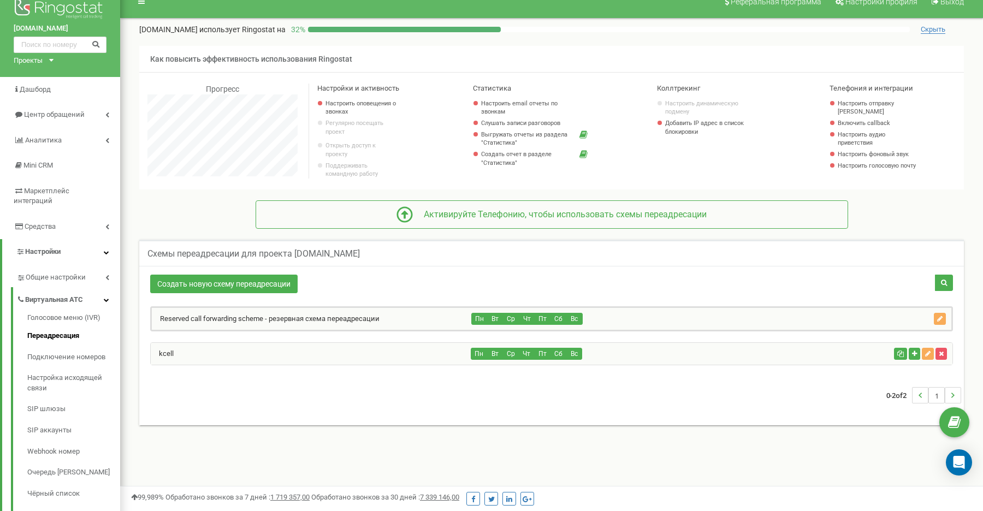
click at [620, 365] on div "kcell Пн Вт Ср Чт Пт Сб Вс" at bounding box center [552, 354] width 802 height 22
click at [604, 360] on div "Пн Вт Ср Чт Пт Сб Вс" at bounding box center [680, 354] width 418 height 12
click at [251, 358] on div "kcell" at bounding box center [311, 354] width 321 height 22
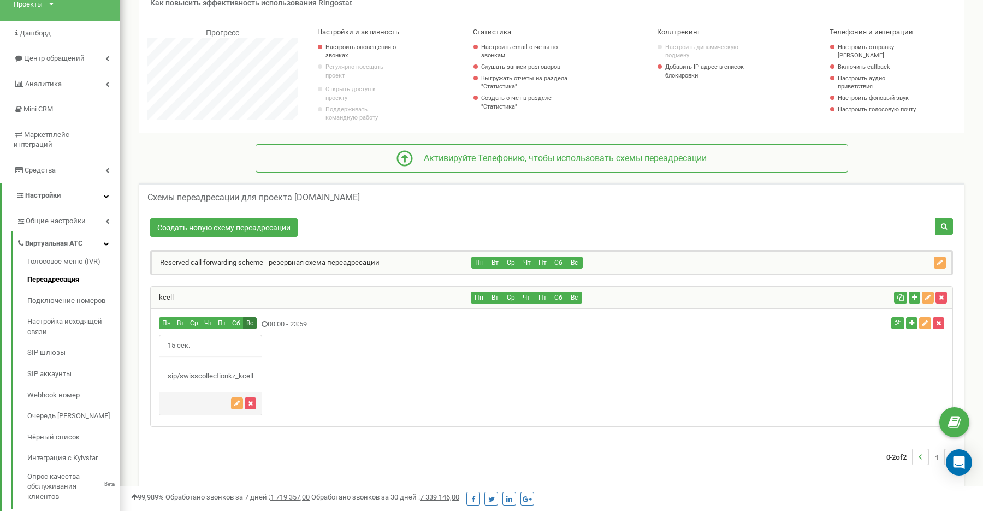
scroll to position [91, 0]
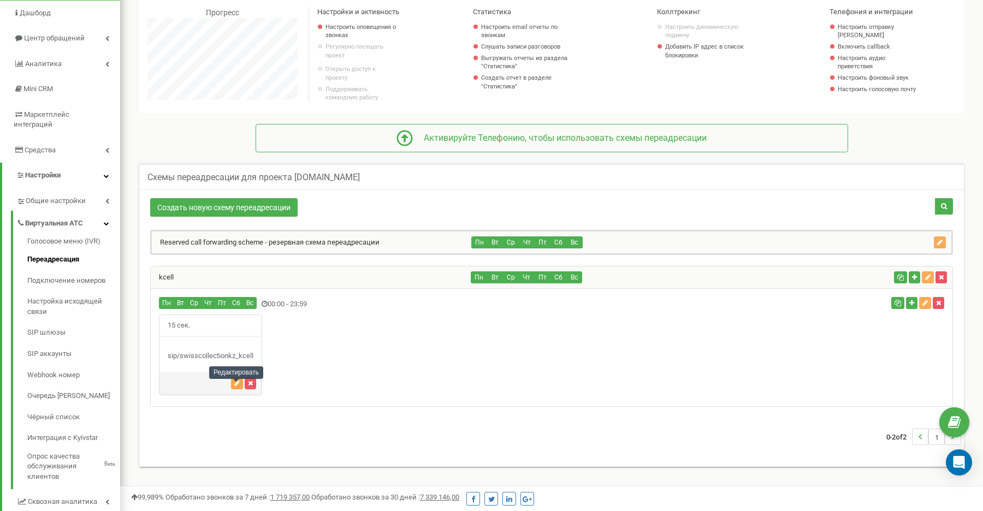
click at [237, 387] on icon "button" at bounding box center [236, 383] width 5 height 7
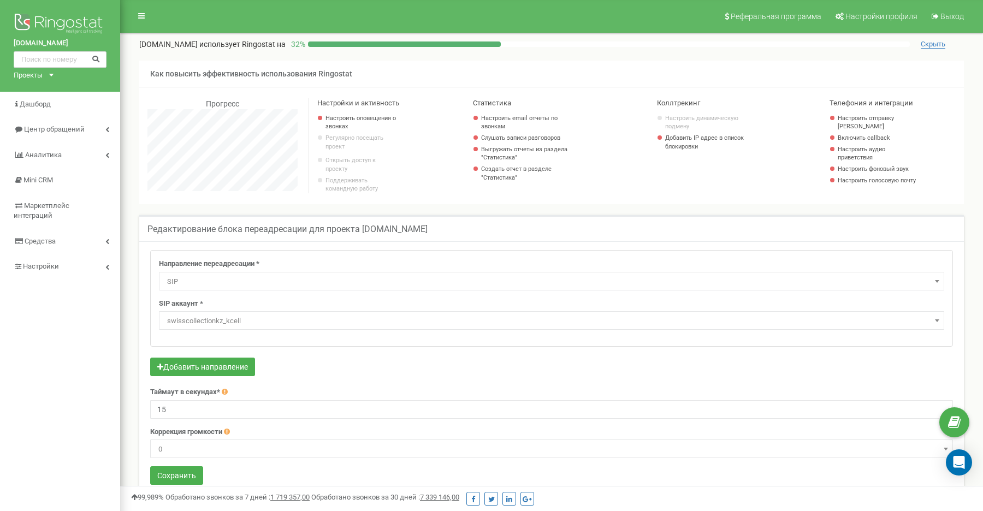
select select "SIP"
click at [57, 254] on link "Настройки" at bounding box center [60, 267] width 120 height 26
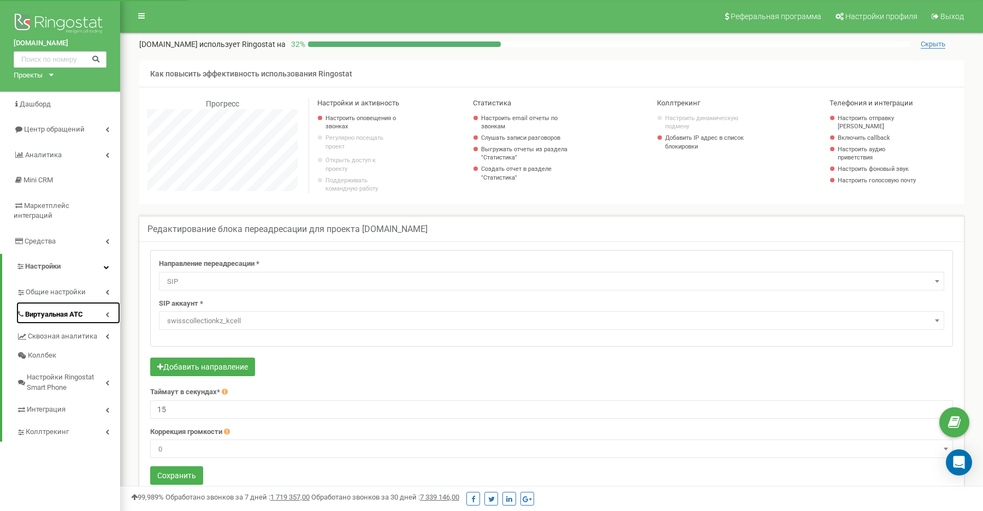
click at [83, 305] on link "Виртуальная АТС" at bounding box center [68, 313] width 104 height 22
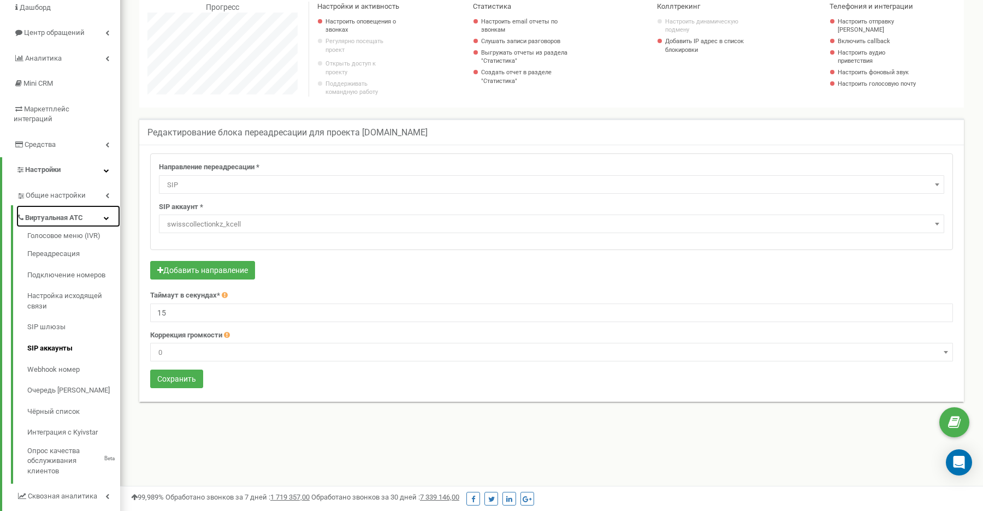
scroll to position [105, 0]
